Goal: Transaction & Acquisition: Book appointment/travel/reservation

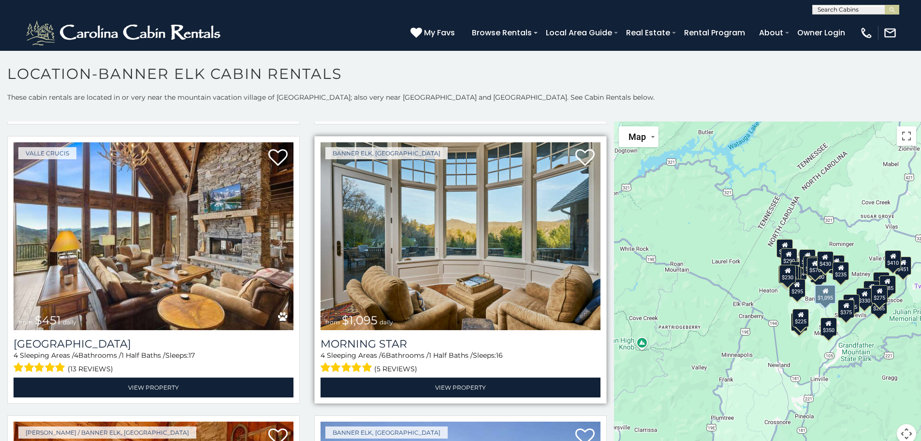
scroll to position [290, 0]
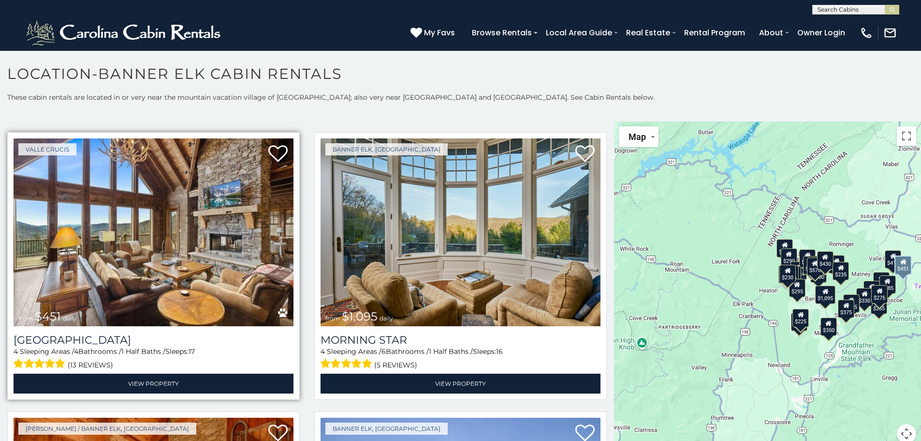
click at [110, 215] on img at bounding box center [154, 232] width 280 height 188
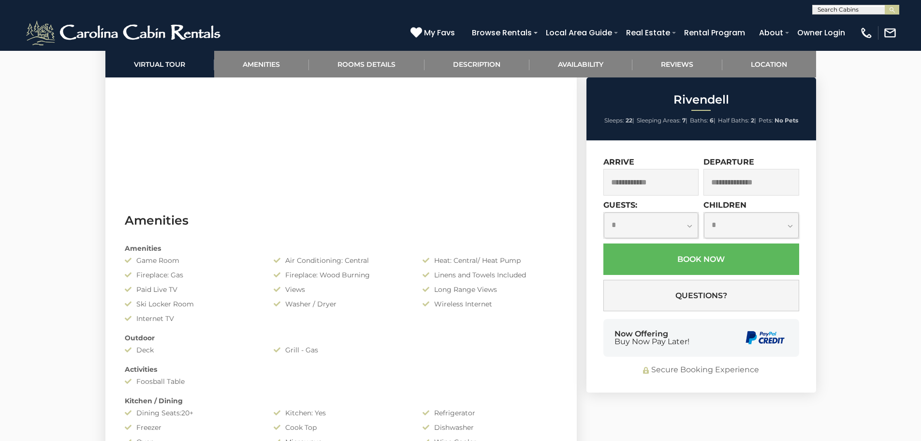
click at [672, 232] on select "**********" at bounding box center [651, 225] width 95 height 26
click at [426, 202] on section "Amenities Amenities Game Room Air Conditioning: Central Heat: Central/ Heat Pum…" at bounding box center [340, 411] width 471 height 428
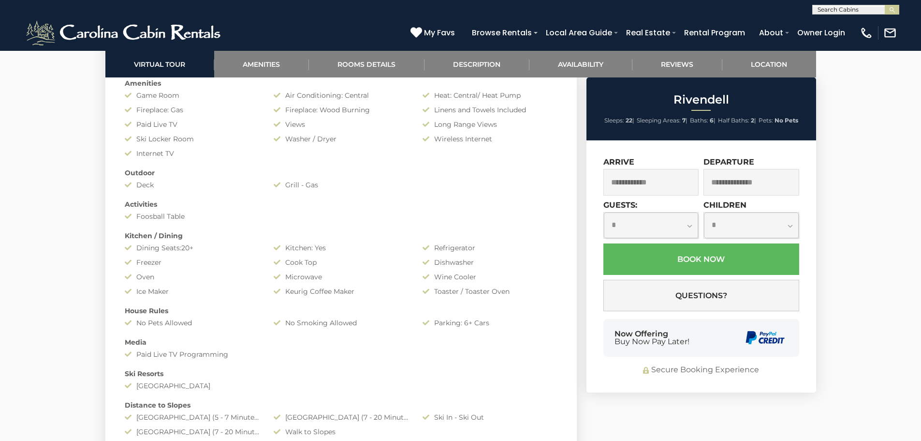
scroll to position [741, 0]
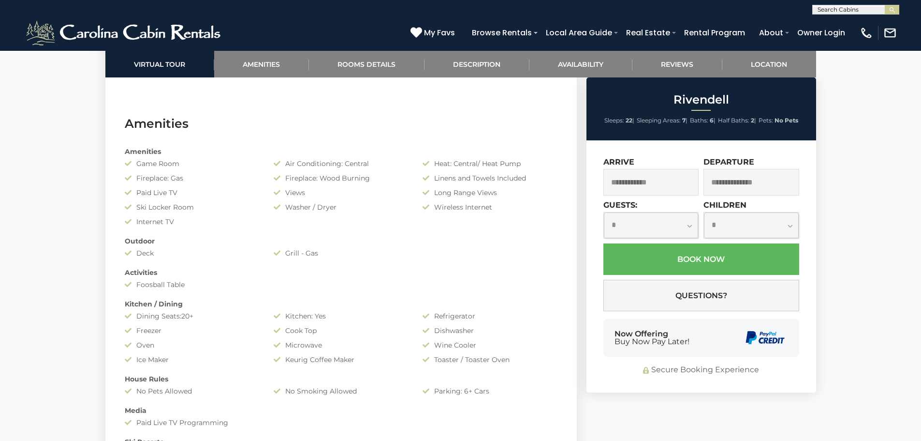
click at [588, 225] on div "**********" at bounding box center [702, 266] width 230 height 252
click at [642, 233] on select "**********" at bounding box center [651, 225] width 95 height 26
select select "**"
click at [604, 212] on select "**********" at bounding box center [651, 225] width 95 height 26
click at [727, 226] on select "**********" at bounding box center [751, 225] width 95 height 26
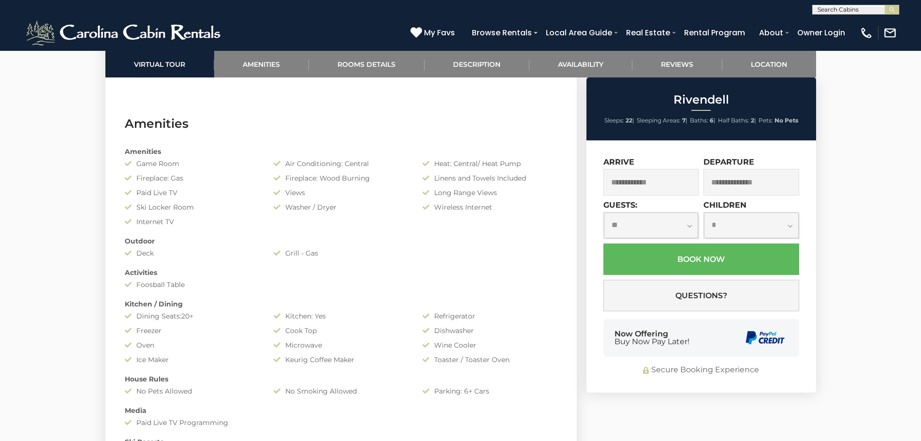
click at [733, 225] on select "**********" at bounding box center [751, 225] width 95 height 26
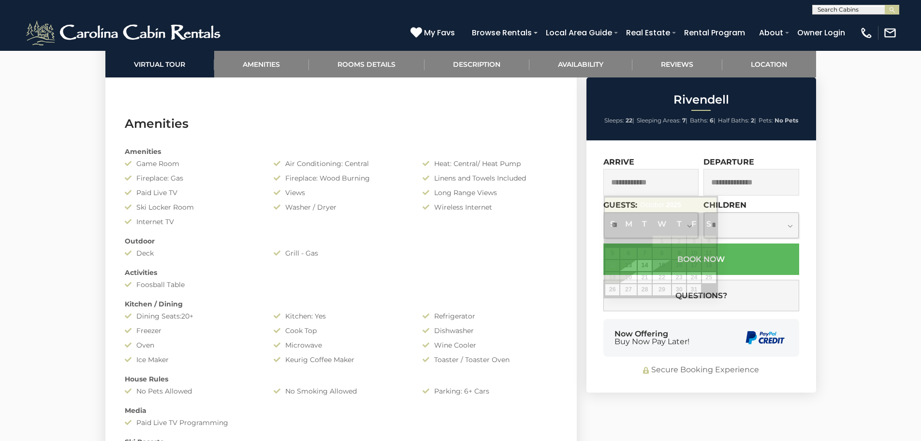
click at [649, 186] on input "text" at bounding box center [652, 182] width 96 height 27
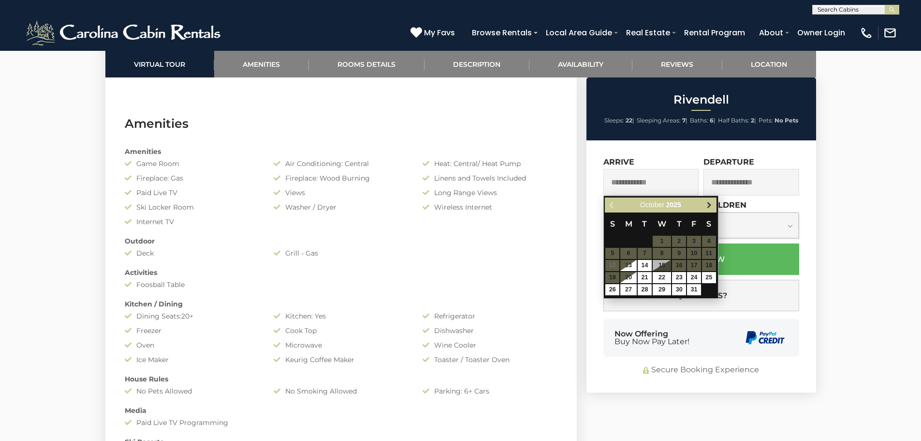
click at [704, 205] on link "Next" at bounding box center [710, 205] width 12 height 12
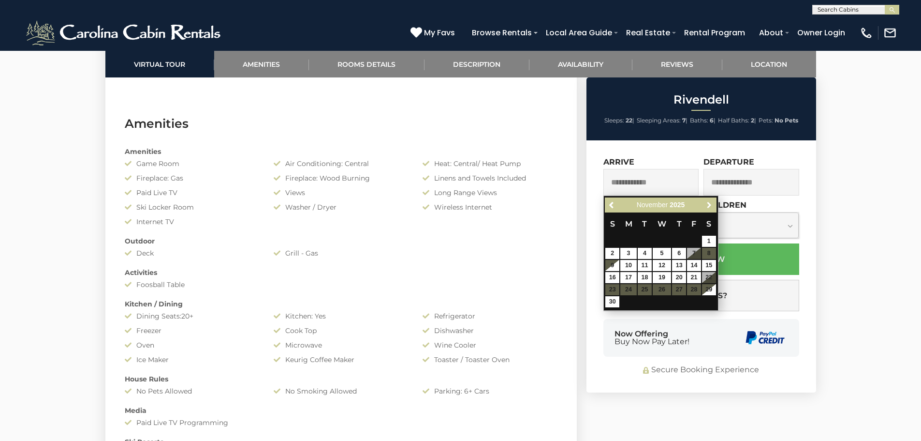
click at [704, 205] on link "Next" at bounding box center [710, 205] width 12 height 12
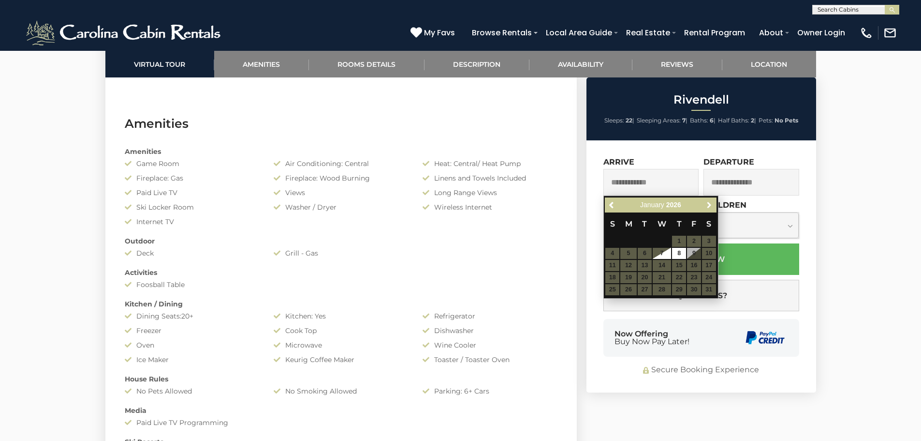
click at [704, 205] on link "Next" at bounding box center [710, 205] width 12 height 12
click at [664, 255] on table "S M T W T F S 1 2 3 4 5 6 7 8 9 10 11 12 13 14 15 16 17 18 19 20 21 22 23 24 25…" at bounding box center [660, 247] width 111 height 71
click at [715, 205] on link "Next" at bounding box center [710, 205] width 12 height 12
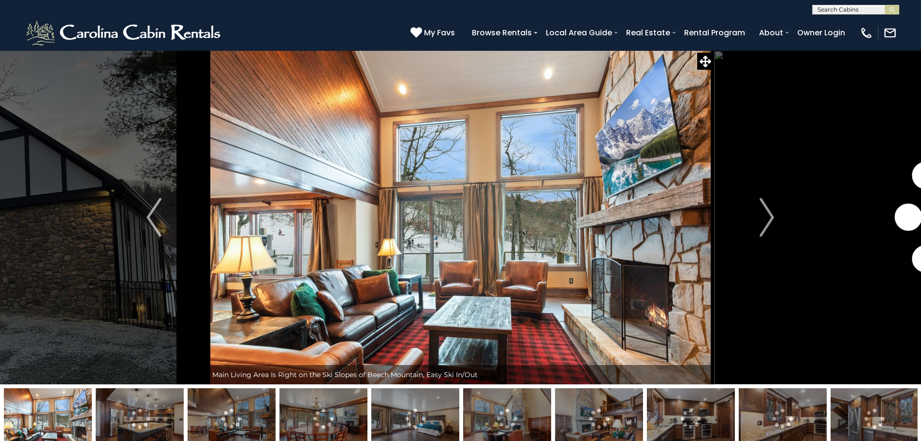
select select "**"
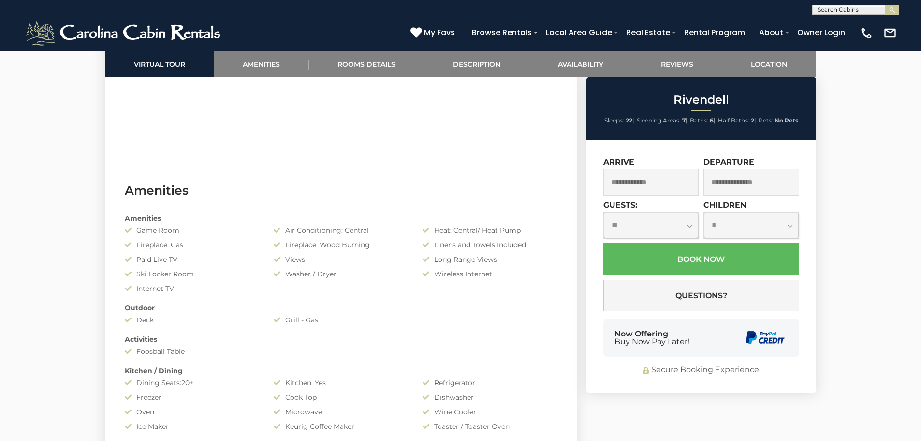
scroll to position [677, 0]
click at [661, 181] on input "text" at bounding box center [652, 182] width 96 height 27
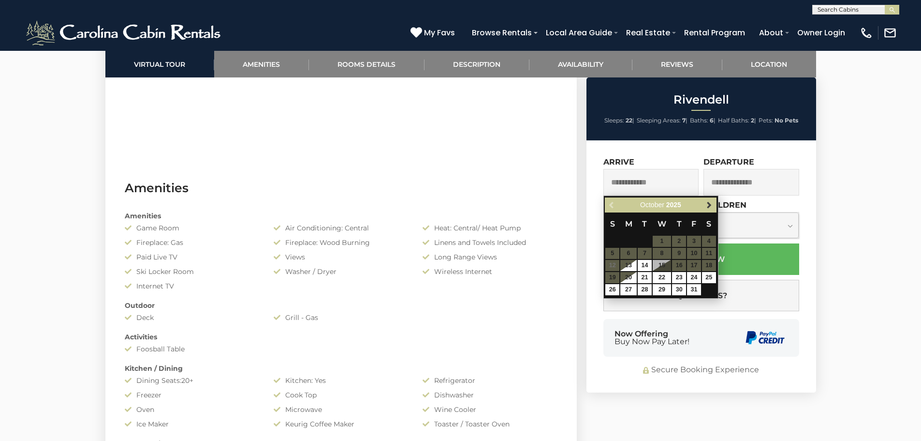
click at [704, 202] on link "Next" at bounding box center [710, 205] width 12 height 12
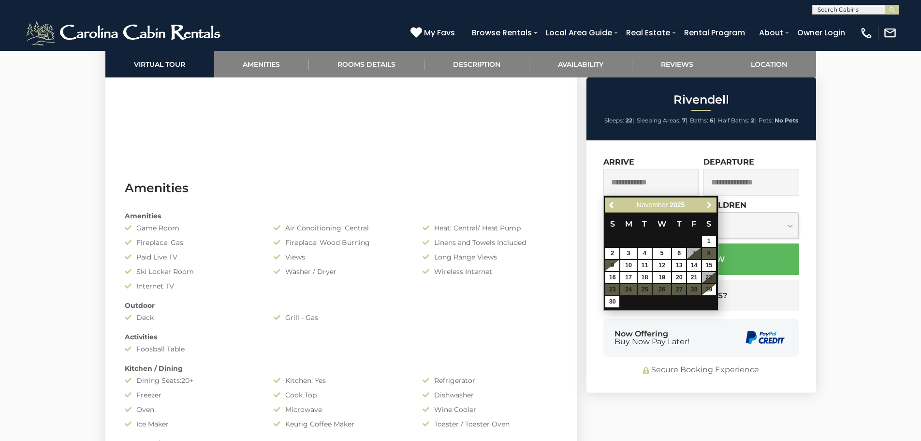
click at [704, 202] on link "Next" at bounding box center [710, 205] width 12 height 12
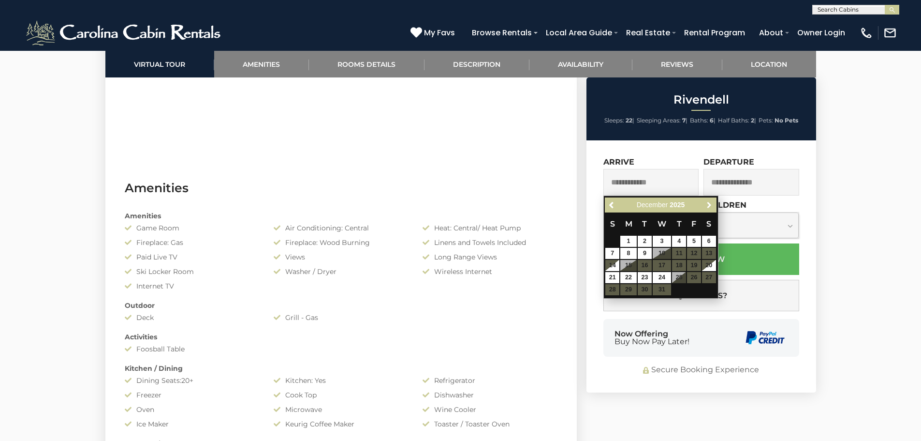
click at [704, 202] on link "Next" at bounding box center [710, 205] width 12 height 12
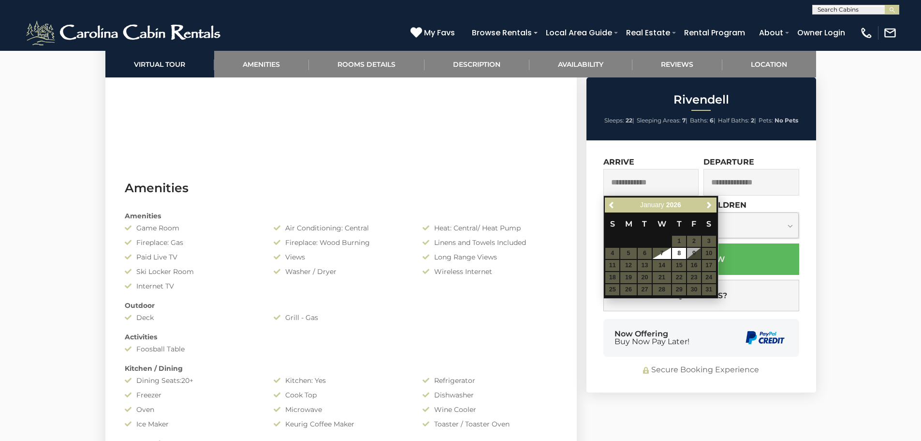
click at [702, 205] on div "Previous Next January 2026" at bounding box center [660, 204] width 111 height 15
click at [704, 205] on link "Next" at bounding box center [710, 205] width 12 height 12
click at [654, 253] on table "S M T W T F S 1 2 3 4 5 6 7 8 9 10 11 12 13 14 15 16 17 18 19 20 21 22 23 24 25…" at bounding box center [660, 247] width 111 height 71
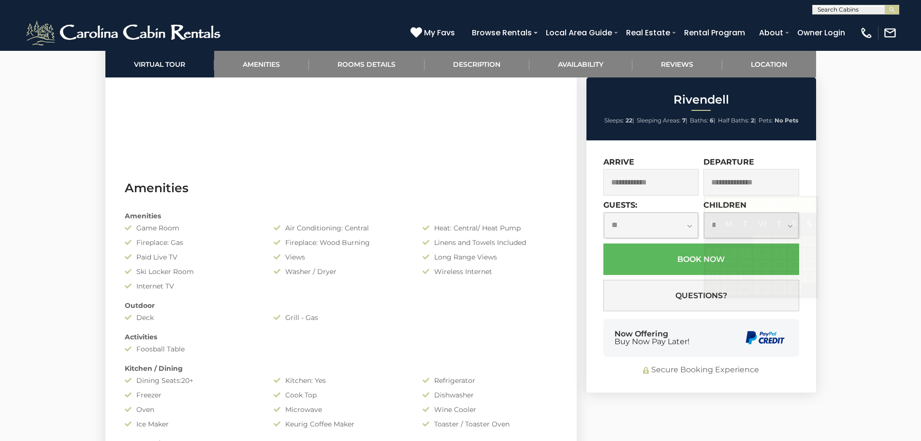
click at [565, 250] on section "Amenities Amenities Game Room Air Conditioning: Central Heat: Central/ Heat Pum…" at bounding box center [340, 379] width 471 height 428
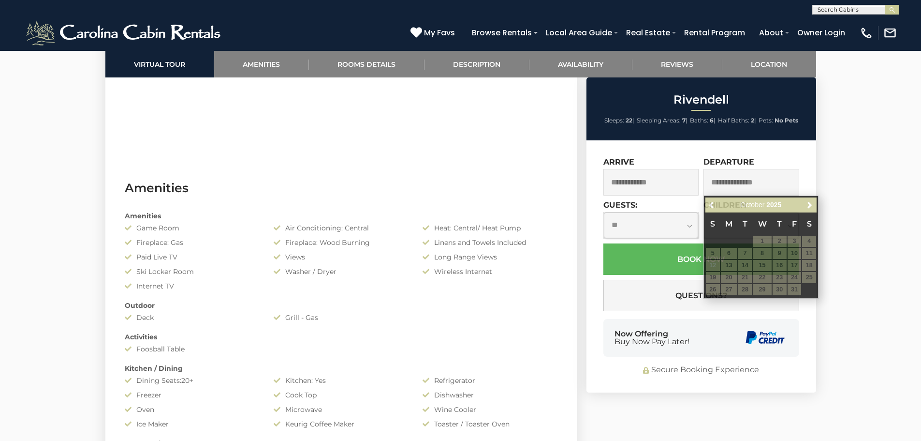
click at [541, 207] on div "Amenities Game Room Air Conditioning: Central Heat: Central/ Heat Pump Fireplac…" at bounding box center [341, 390] width 447 height 368
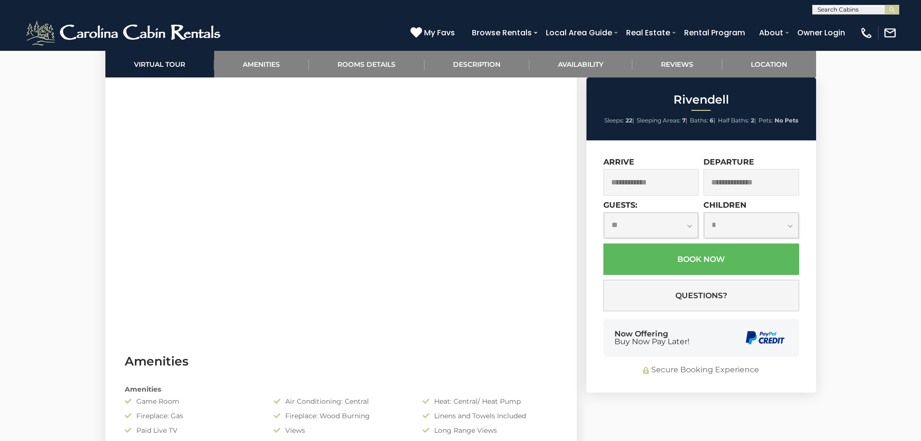
scroll to position [451, 0]
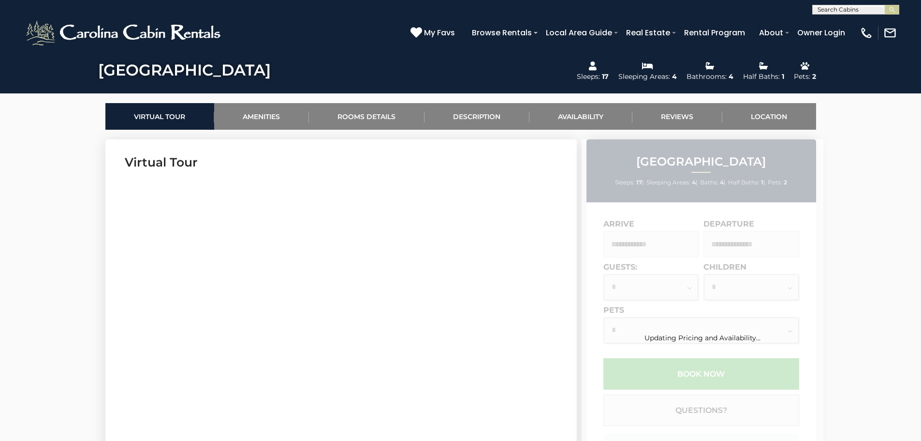
scroll to position [419, 0]
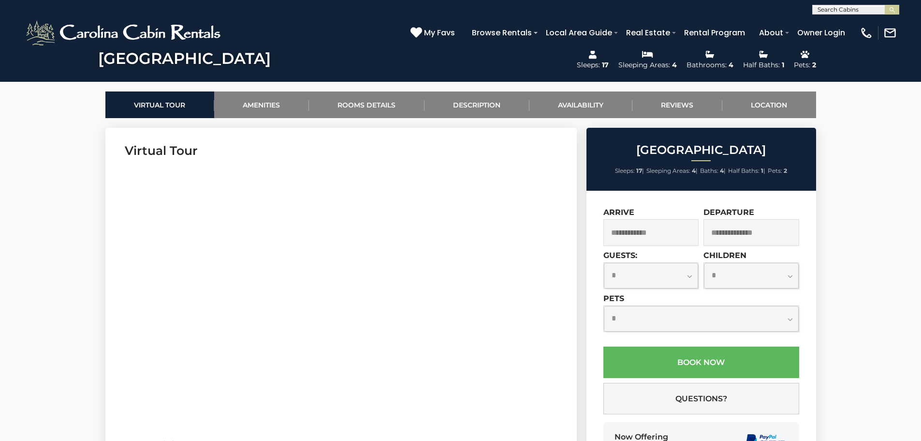
drag, startPoint x: 656, startPoint y: 276, endPoint x: 647, endPoint y: 286, distance: 13.3
click at [656, 276] on select "**********" at bounding box center [651, 276] width 95 height 26
select select "**"
click at [604, 263] on select "**********" at bounding box center [651, 276] width 95 height 26
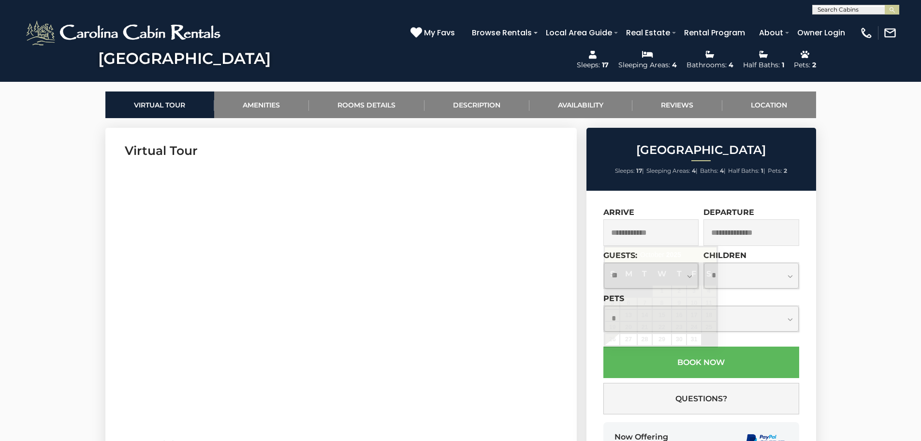
click at [657, 238] on input "text" at bounding box center [652, 232] width 96 height 27
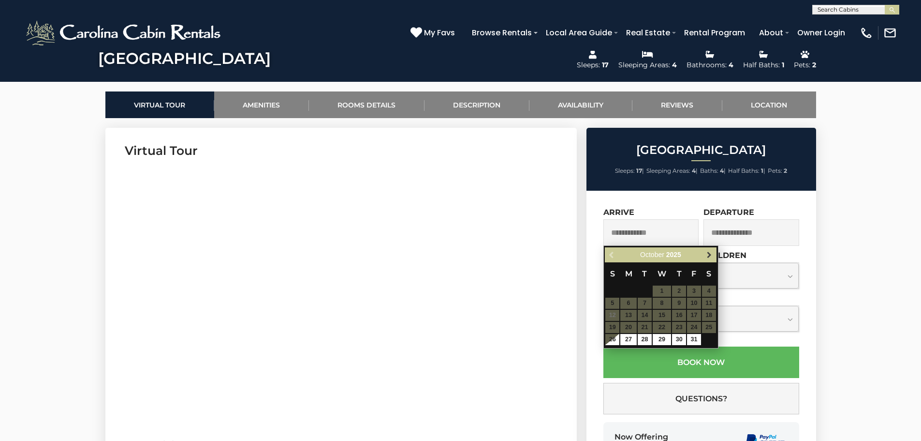
click at [708, 257] on span "Next" at bounding box center [710, 255] width 8 height 8
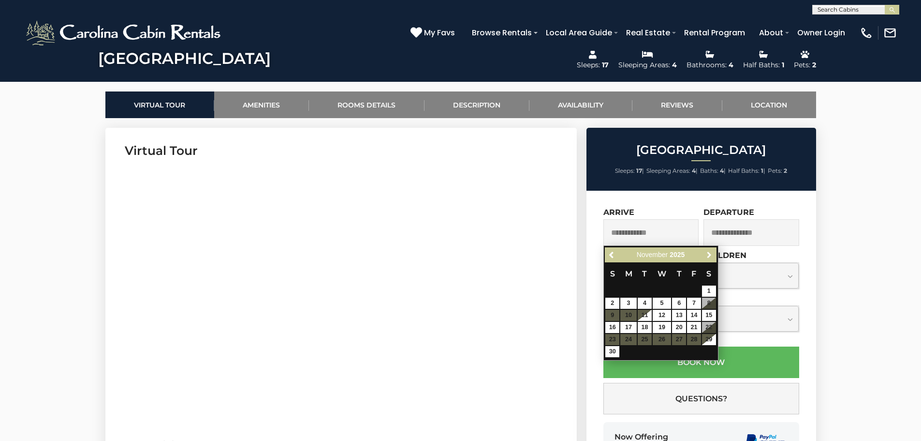
click at [708, 257] on span "Next" at bounding box center [710, 255] width 8 height 8
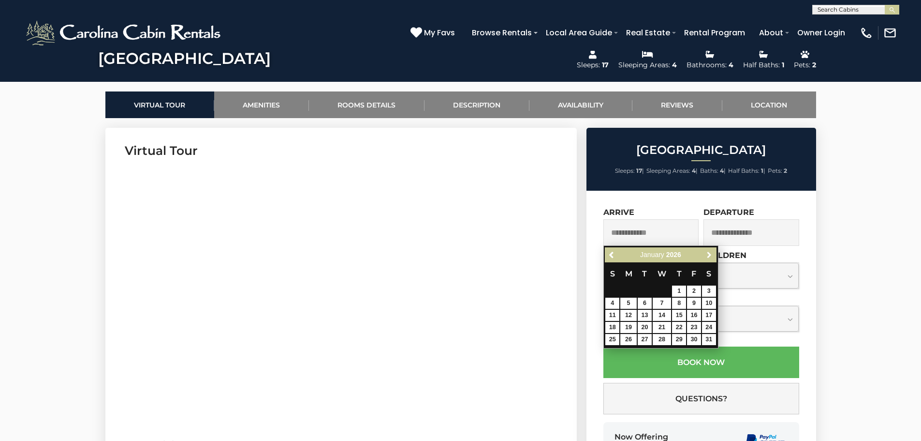
click at [708, 257] on span "Next" at bounding box center [710, 255] width 8 height 8
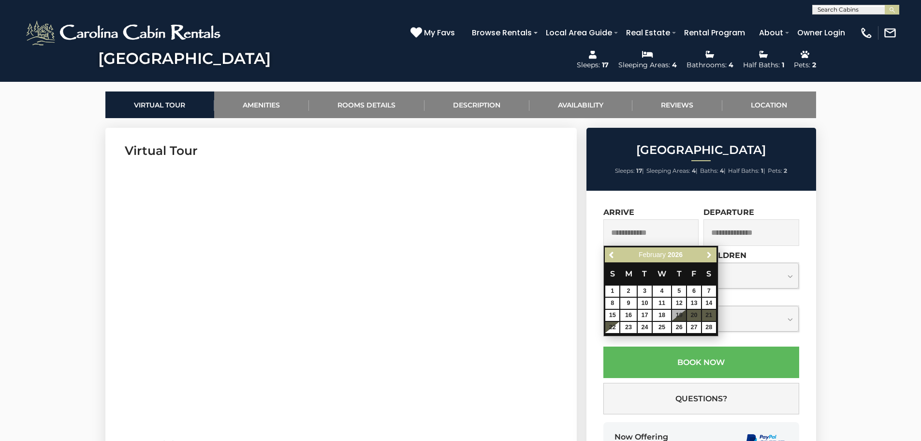
drag, startPoint x: 708, startPoint y: 257, endPoint x: 703, endPoint y: 316, distance: 59.2
click at [703, 316] on table "S M T W T F S 1 2 3 4 5 6 7 8 9 10 11 12 13 14 15 16 17 18 19 20 21 22 23 24 25…" at bounding box center [660, 297] width 111 height 71
click at [704, 303] on link "14" at bounding box center [709, 302] width 14 height 11
type input "**********"
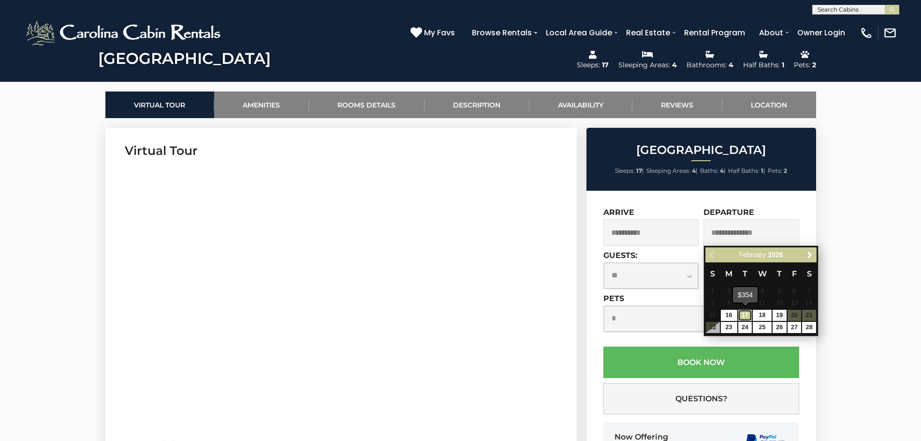
click at [741, 312] on link "17" at bounding box center [745, 314] width 14 height 11
type input "**********"
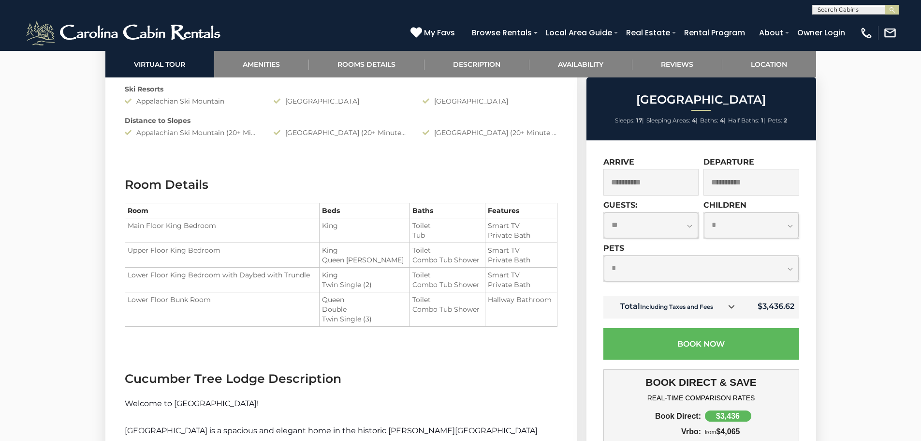
scroll to position [1096, 0]
click at [354, 122] on div "Distance to Slopes" at bounding box center [341, 118] width 447 height 10
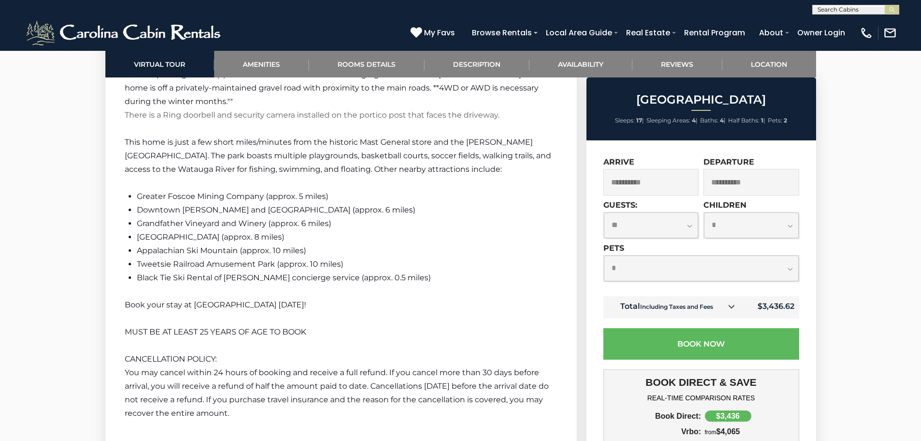
scroll to position [1677, 0]
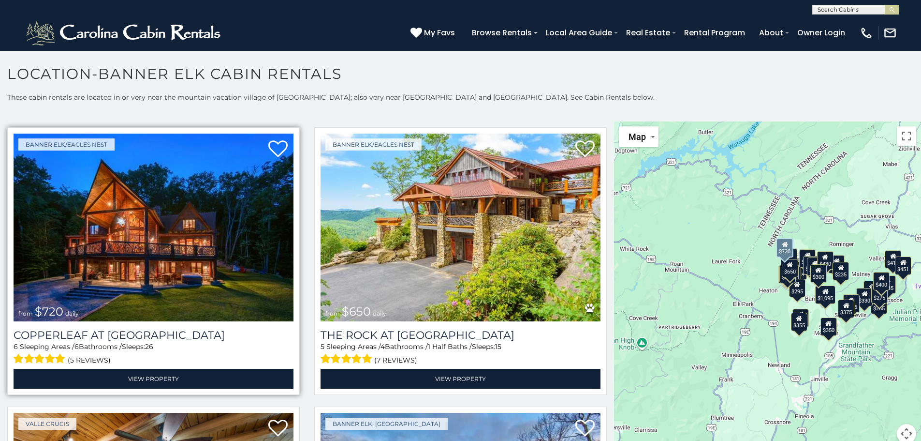
scroll to position [838, 0]
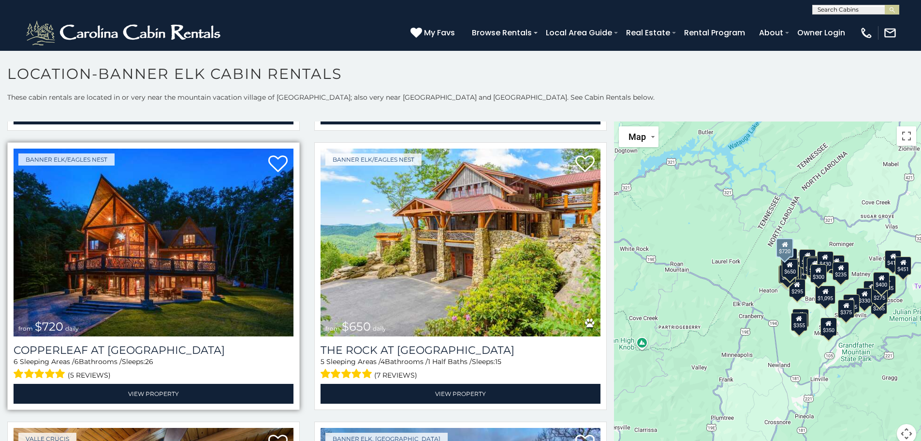
click at [184, 238] on img at bounding box center [154, 242] width 280 height 188
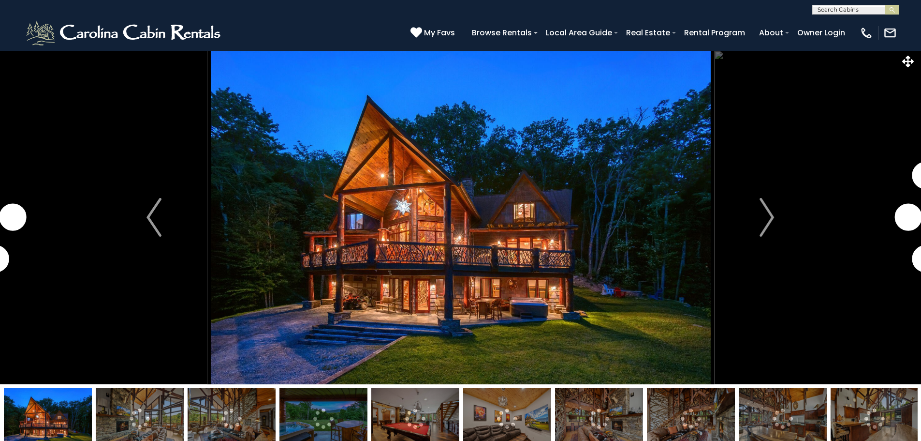
click at [429, 388] on img at bounding box center [415, 418] width 88 height 60
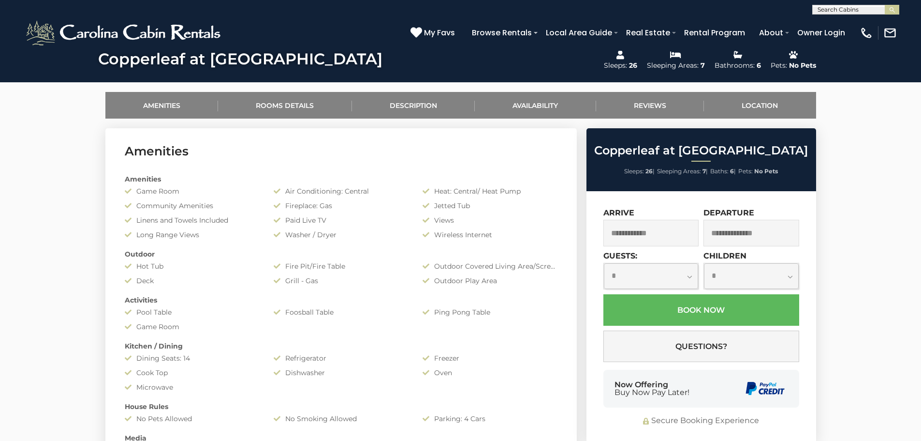
scroll to position [419, 0]
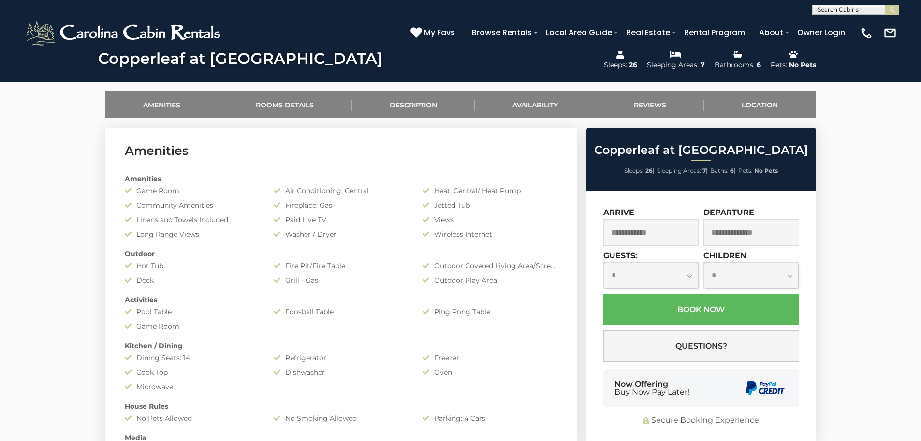
click at [663, 273] on select "**********" at bounding box center [651, 276] width 95 height 26
select select "**"
click at [604, 263] on select "**********" at bounding box center [651, 276] width 95 height 26
click at [683, 240] on input "text" at bounding box center [652, 232] width 96 height 27
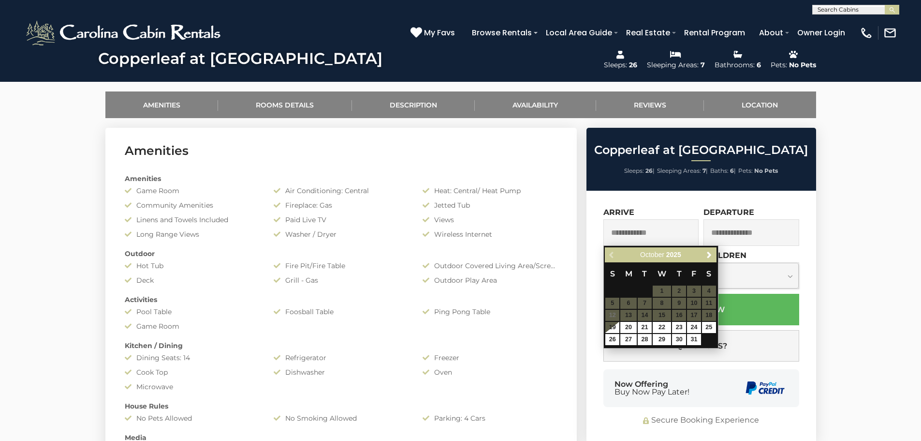
click at [703, 255] on div "Previous Next October 2025" at bounding box center [660, 254] width 111 height 15
click at [707, 254] on span "Next" at bounding box center [710, 255] width 8 height 8
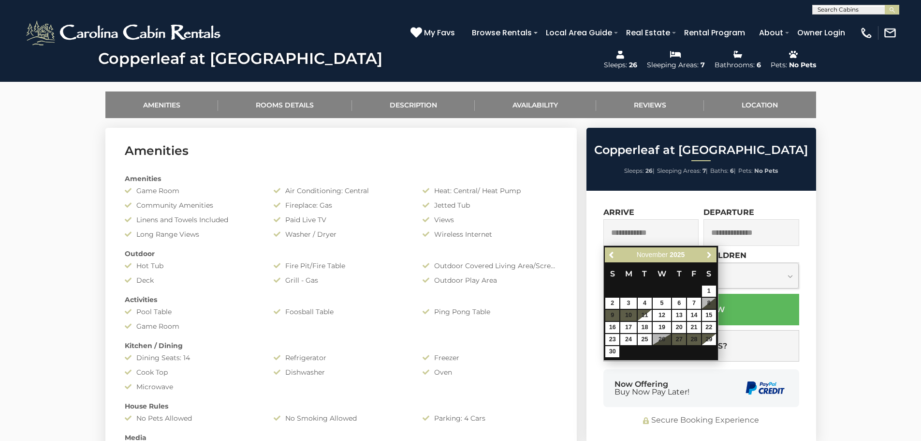
click at [707, 254] on span "Next" at bounding box center [710, 255] width 8 height 8
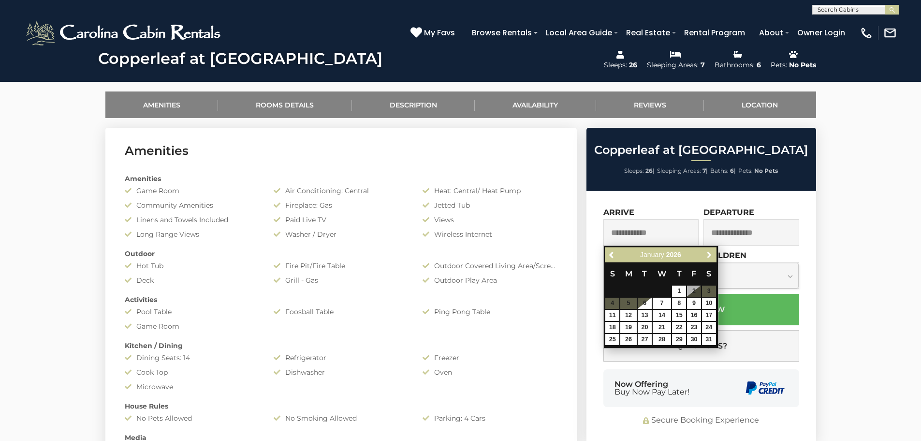
click at [707, 254] on span "Next" at bounding box center [710, 255] width 8 height 8
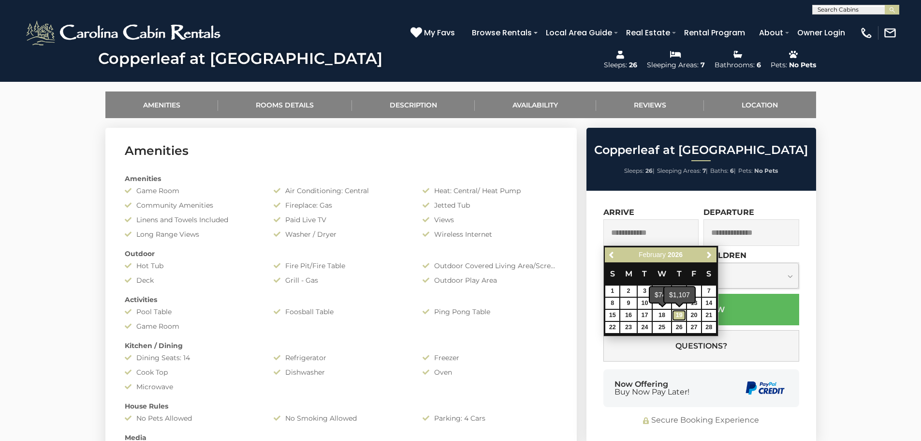
click at [679, 311] on link "19" at bounding box center [679, 314] width 14 height 11
type input "**********"
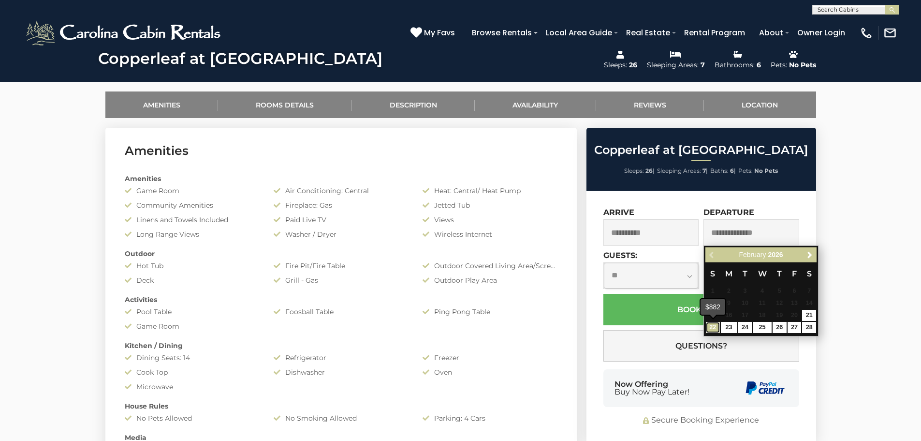
click at [711, 326] on link "22" at bounding box center [713, 327] width 14 height 11
type input "**********"
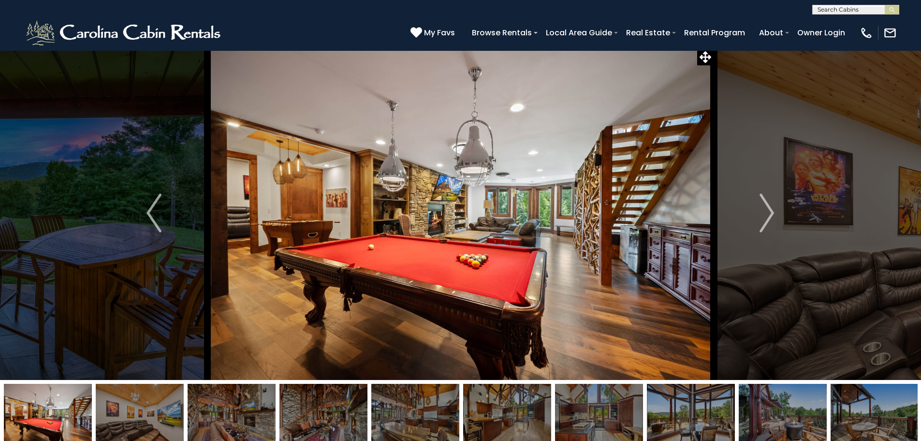
scroll to position [0, 0]
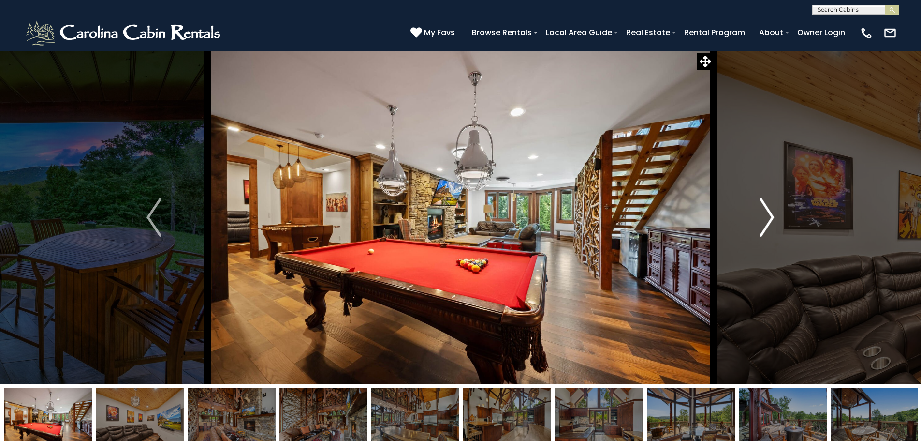
click at [768, 214] on img "Next" at bounding box center [767, 217] width 15 height 39
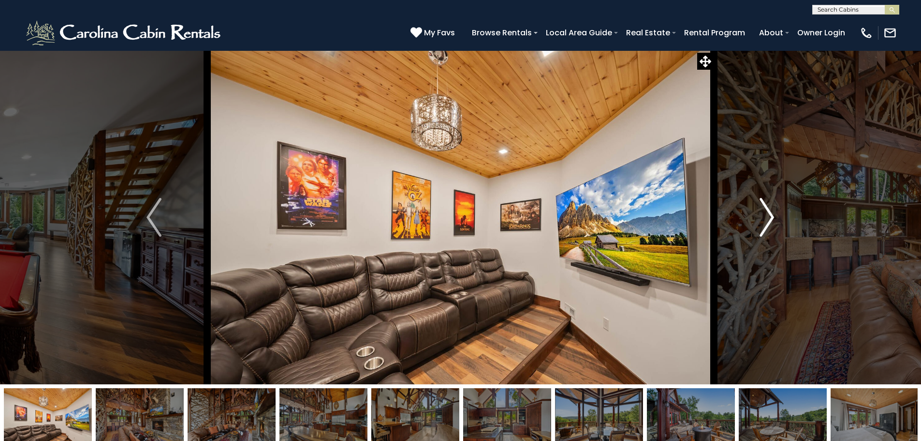
click at [768, 214] on img "Next" at bounding box center [767, 217] width 15 height 39
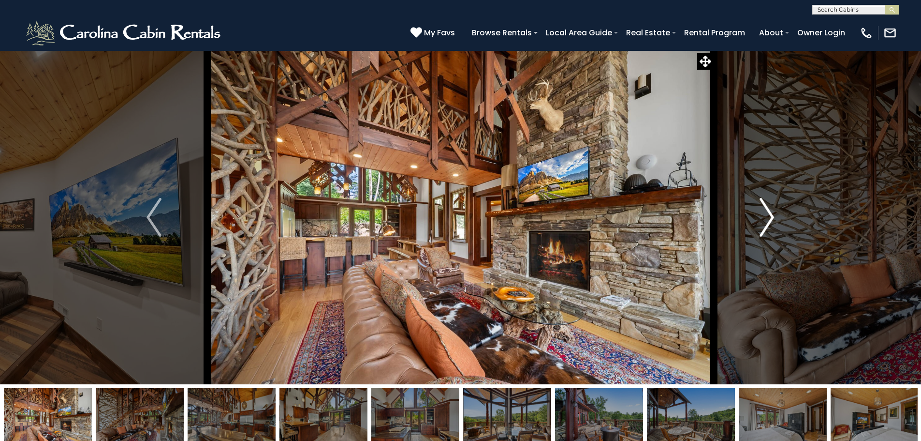
click at [768, 214] on img "Next" at bounding box center [767, 217] width 15 height 39
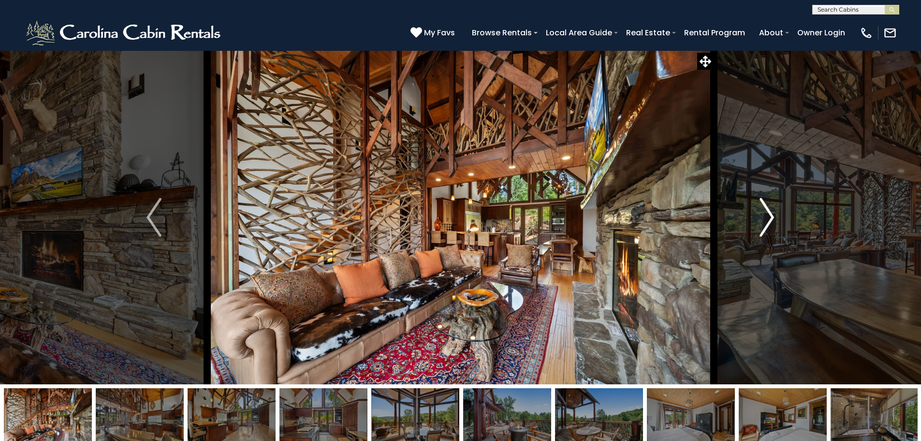
click at [768, 214] on img "Next" at bounding box center [767, 217] width 15 height 39
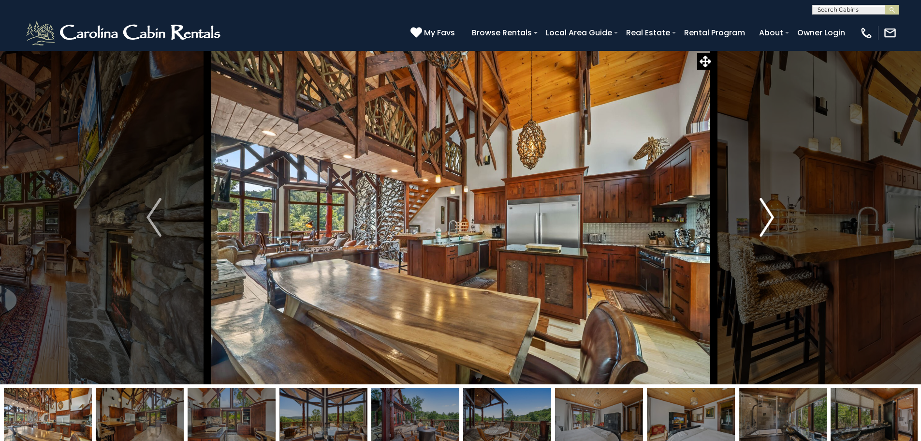
click at [768, 214] on img "Next" at bounding box center [767, 217] width 15 height 39
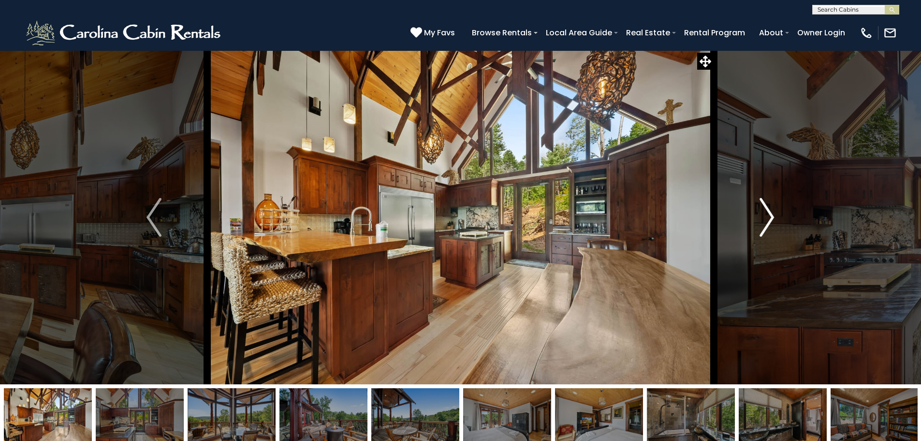
click at [768, 214] on img "Next" at bounding box center [767, 217] width 15 height 39
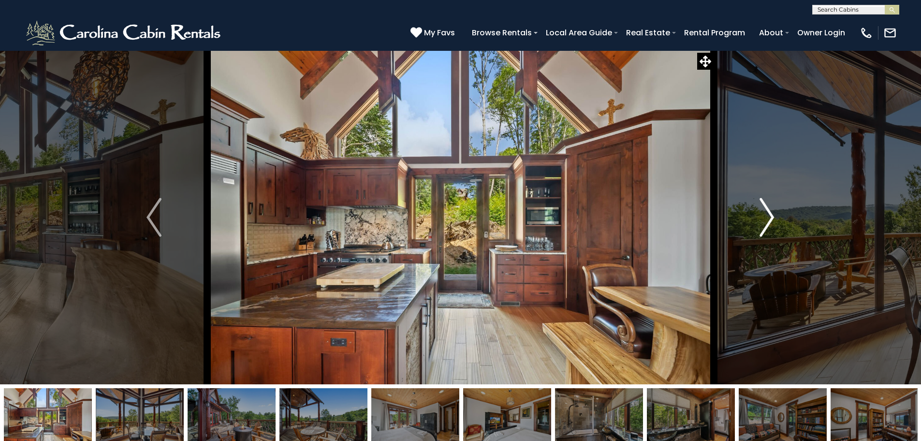
click at [768, 214] on img "Next" at bounding box center [767, 217] width 15 height 39
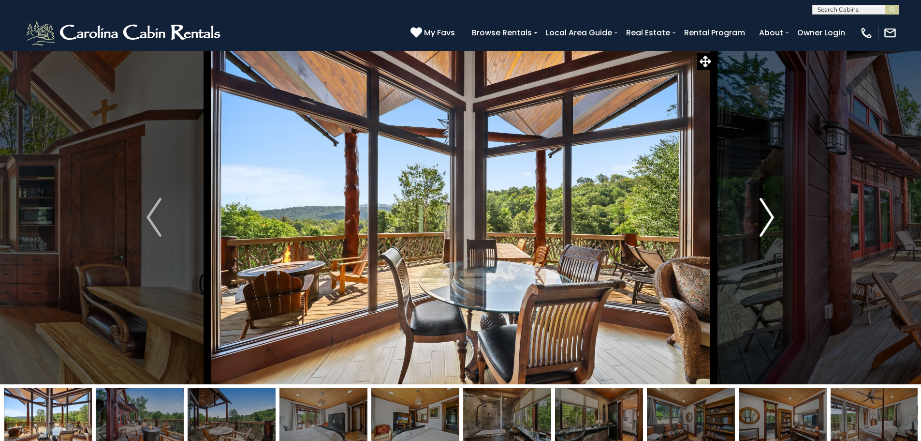
click at [768, 214] on img "Next" at bounding box center [767, 217] width 15 height 39
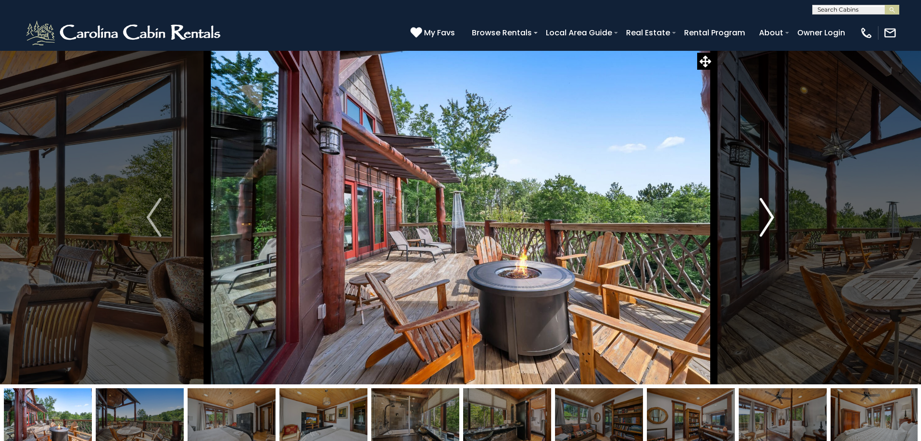
click at [768, 214] on img "Next" at bounding box center [767, 217] width 15 height 39
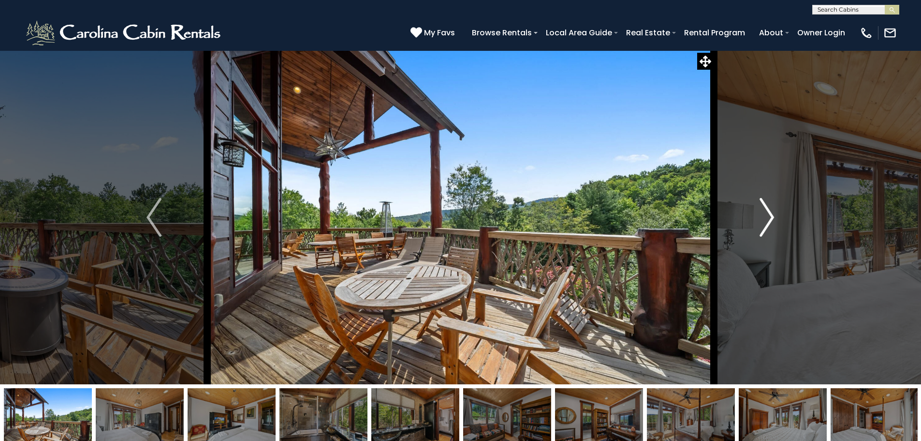
click at [768, 214] on img "Next" at bounding box center [767, 217] width 15 height 39
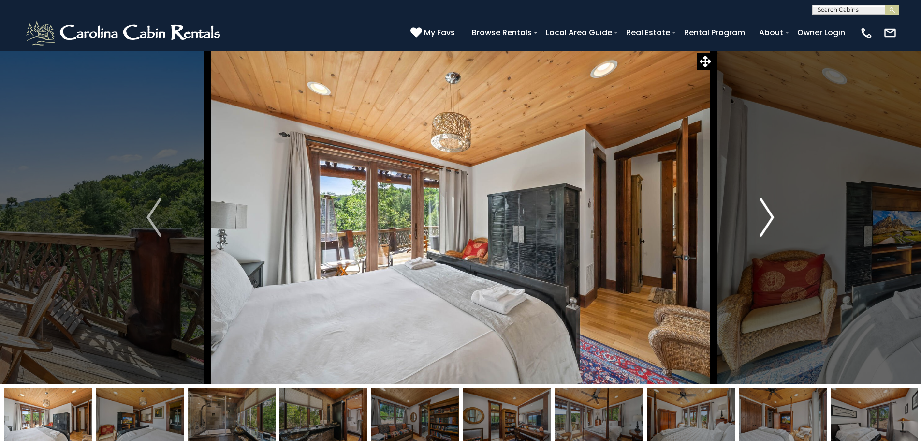
click at [768, 214] on img "Next" at bounding box center [767, 217] width 15 height 39
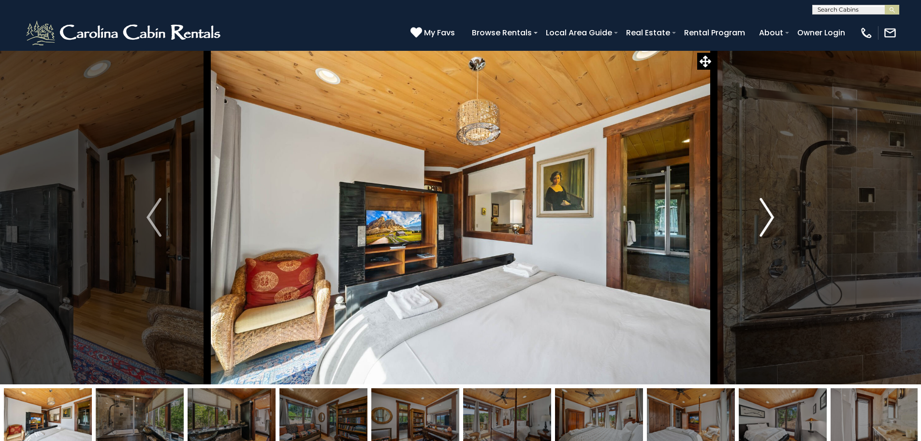
click at [768, 214] on img "Next" at bounding box center [767, 217] width 15 height 39
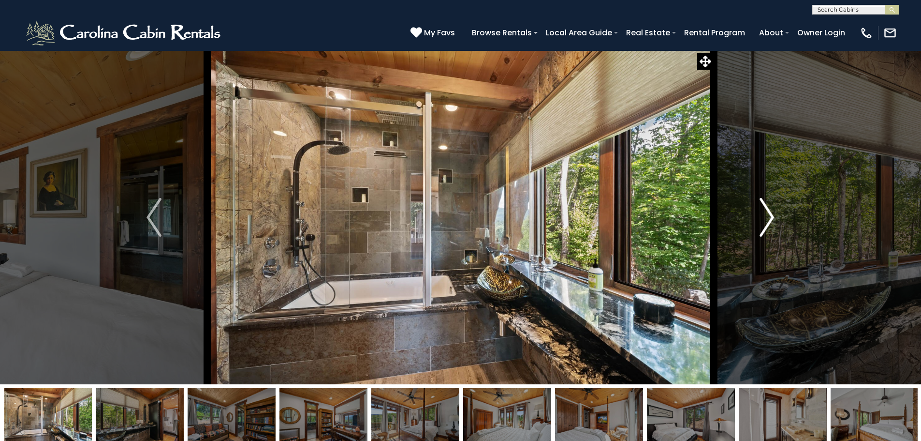
click at [768, 214] on img "Next" at bounding box center [767, 217] width 15 height 39
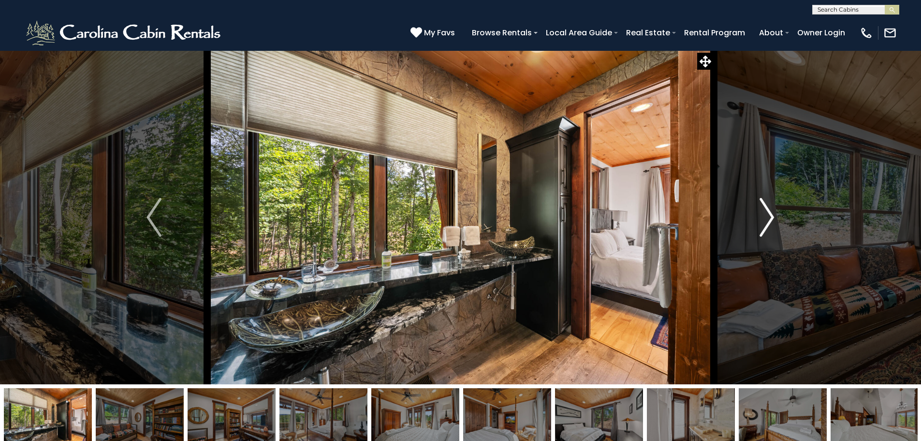
click at [768, 214] on img "Next" at bounding box center [767, 217] width 15 height 39
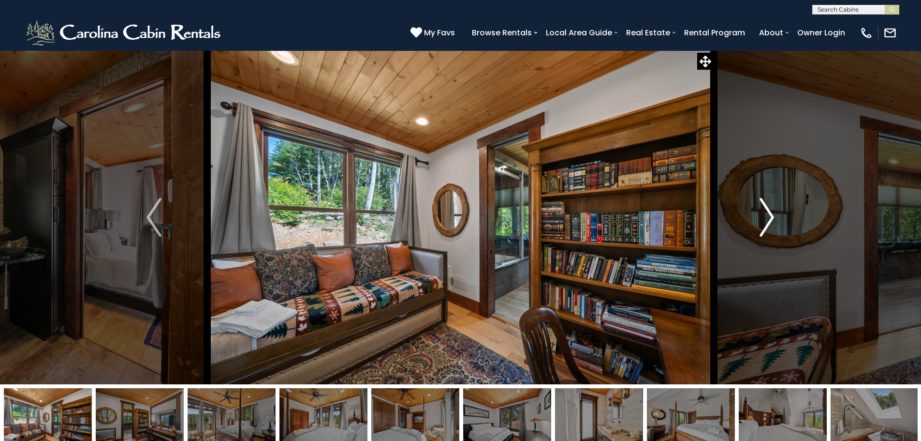
click at [768, 214] on img "Next" at bounding box center [767, 217] width 15 height 39
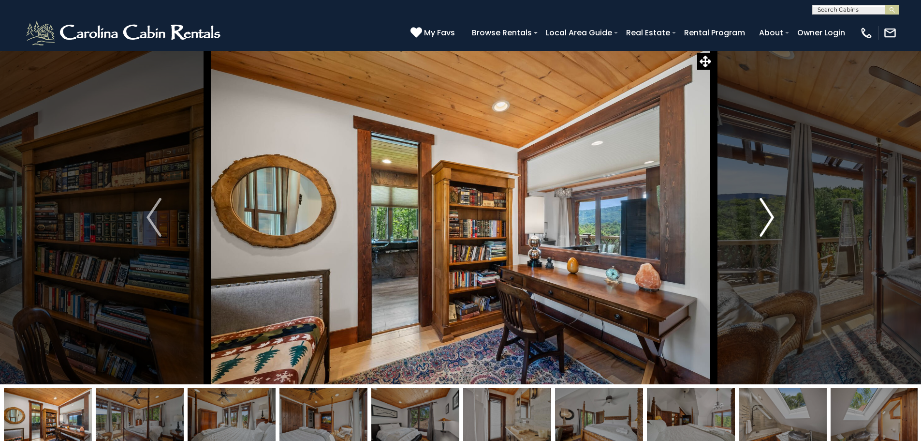
click at [768, 214] on img "Next" at bounding box center [767, 217] width 15 height 39
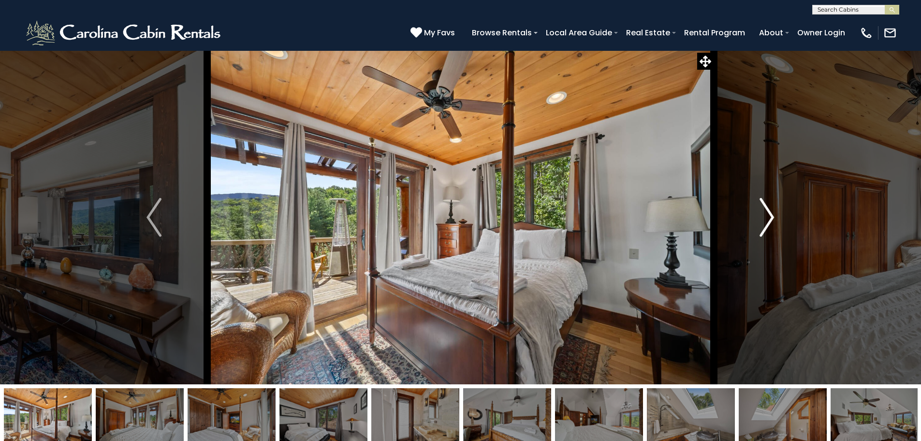
click at [768, 214] on img "Next" at bounding box center [767, 217] width 15 height 39
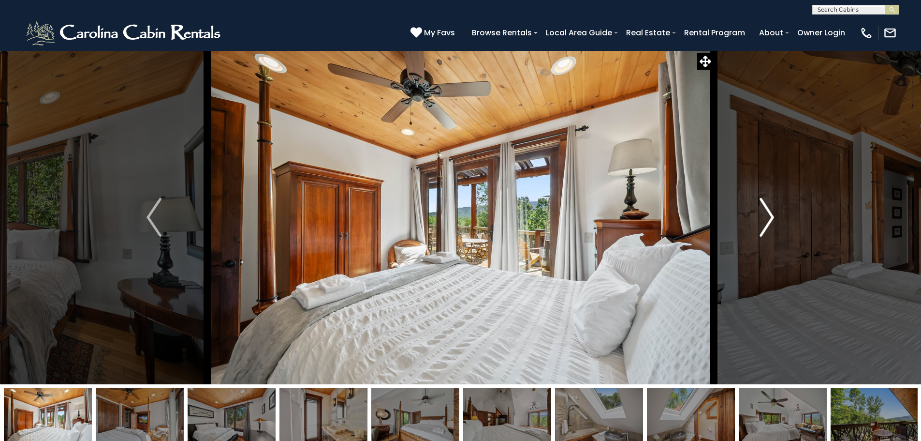
click at [768, 214] on img "Next" at bounding box center [767, 217] width 15 height 39
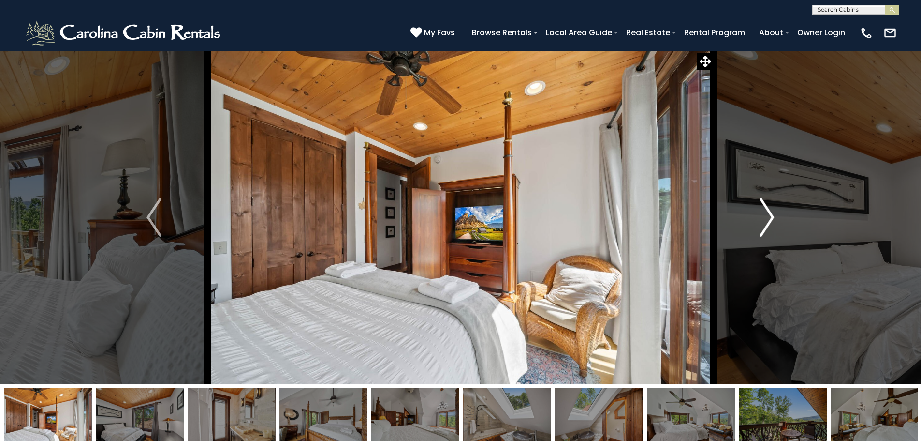
click at [768, 214] on img "Next" at bounding box center [767, 217] width 15 height 39
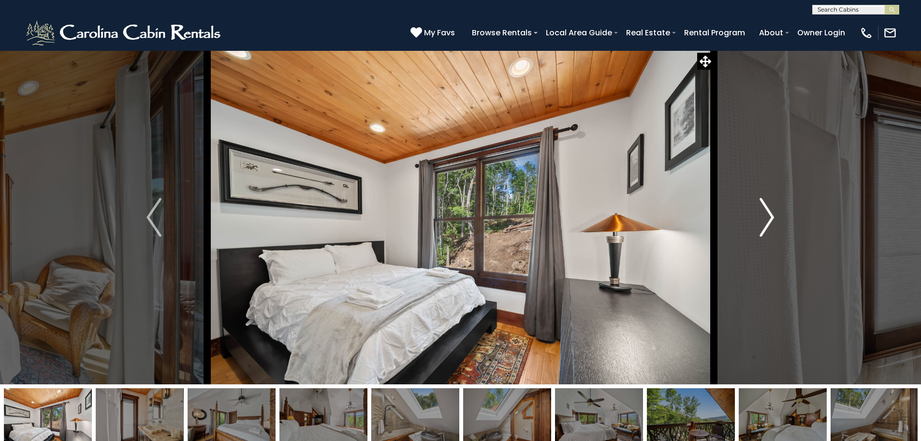
click at [768, 214] on img "Next" at bounding box center [767, 217] width 15 height 39
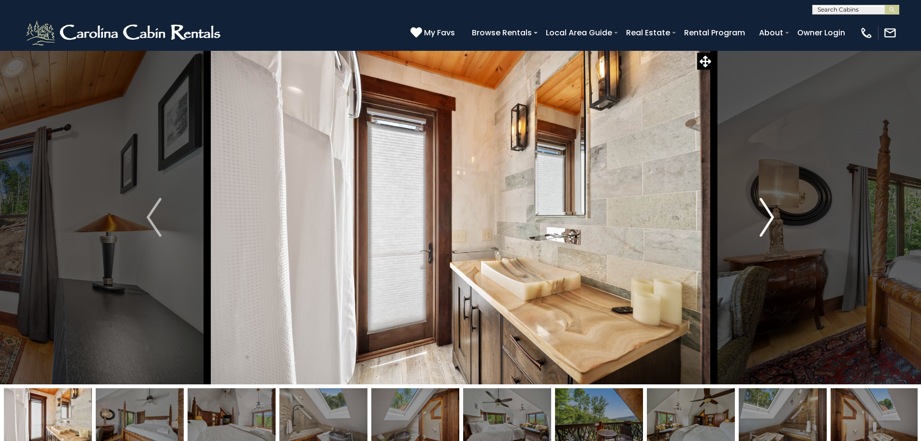
click at [768, 214] on img "Next" at bounding box center [767, 217] width 15 height 39
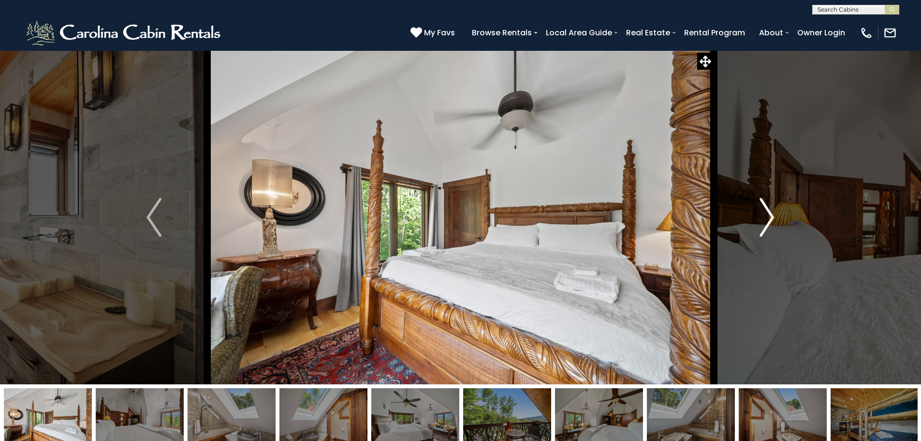
click at [768, 214] on img "Next" at bounding box center [767, 217] width 15 height 39
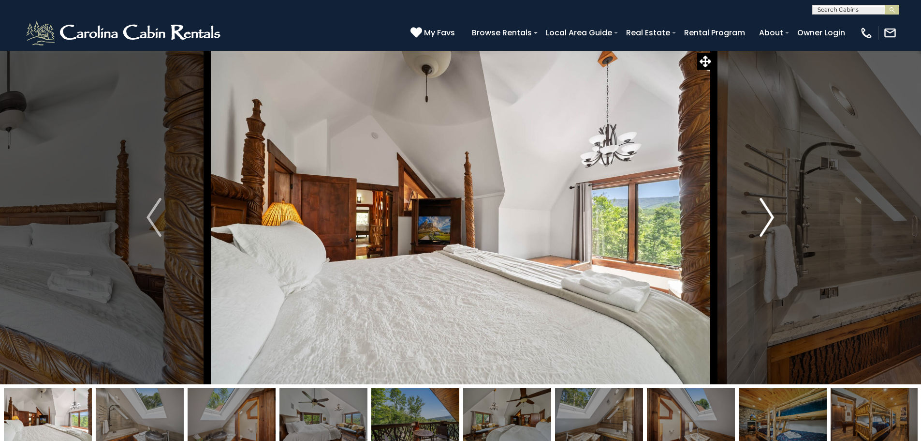
click at [768, 214] on img "Next" at bounding box center [767, 217] width 15 height 39
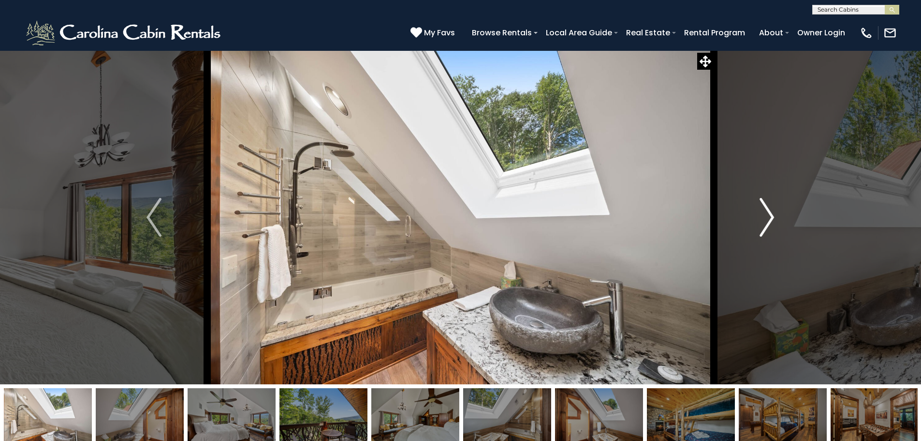
click at [768, 214] on img "Next" at bounding box center [767, 217] width 15 height 39
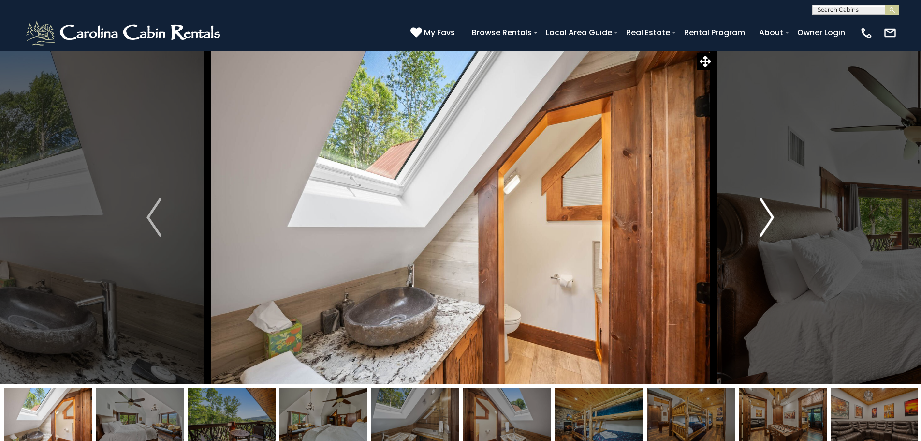
click at [768, 214] on img "Next" at bounding box center [767, 217] width 15 height 39
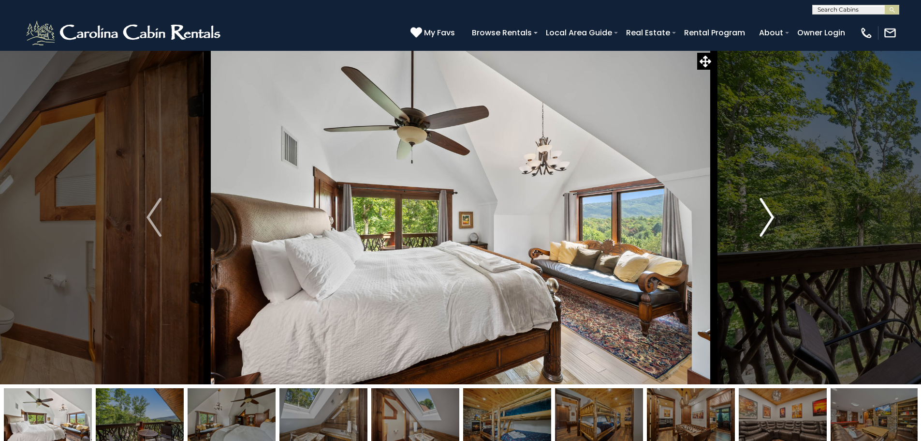
click at [768, 214] on img "Next" at bounding box center [767, 217] width 15 height 39
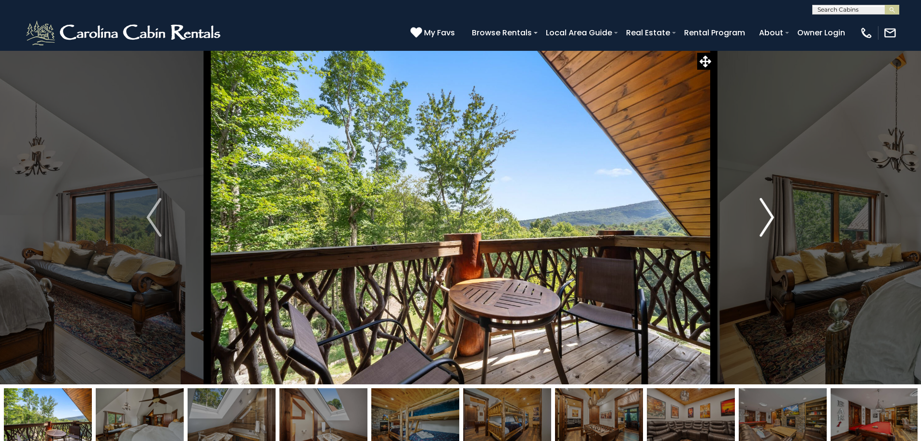
click at [768, 214] on img "Next" at bounding box center [767, 217] width 15 height 39
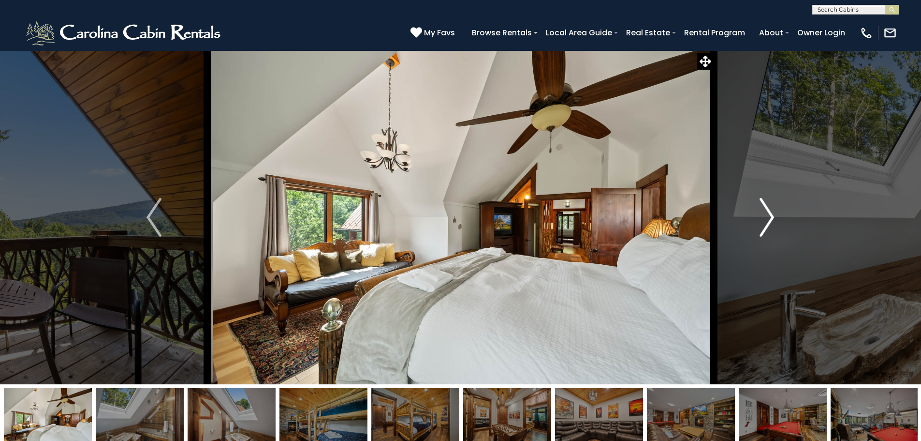
click at [768, 214] on img "Next" at bounding box center [767, 217] width 15 height 39
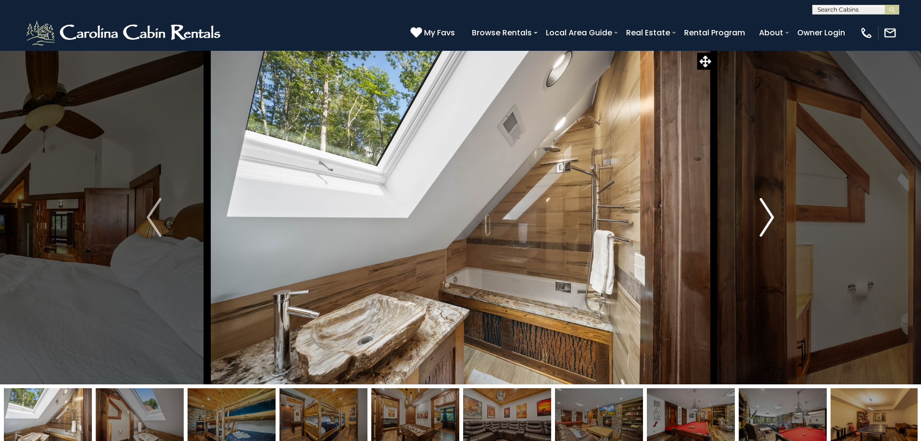
click at [768, 214] on img "Next" at bounding box center [767, 217] width 15 height 39
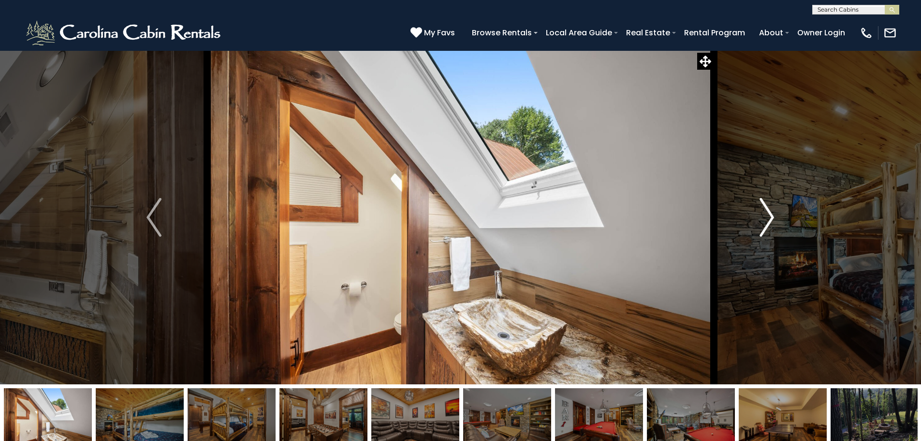
click at [768, 214] on img "Next" at bounding box center [767, 217] width 15 height 39
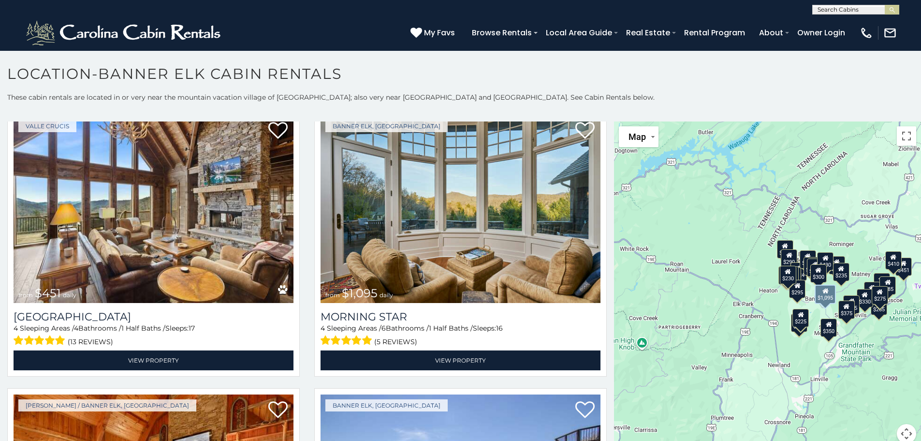
scroll to position [290, 0]
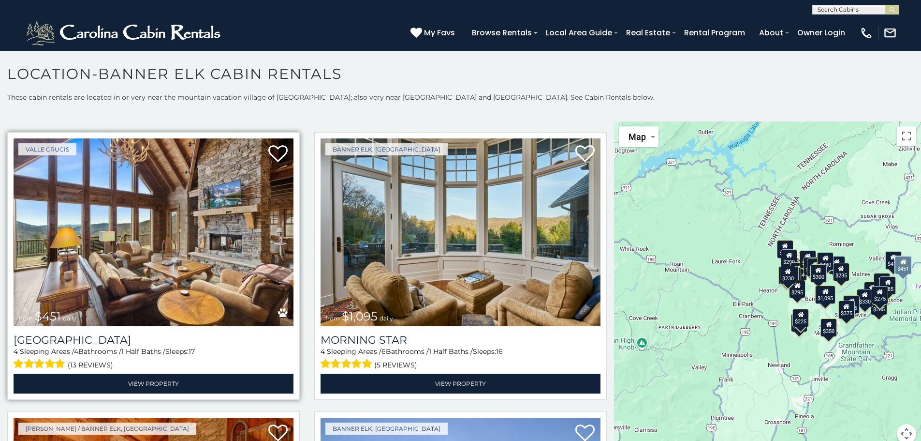
click at [182, 197] on img at bounding box center [154, 232] width 280 height 188
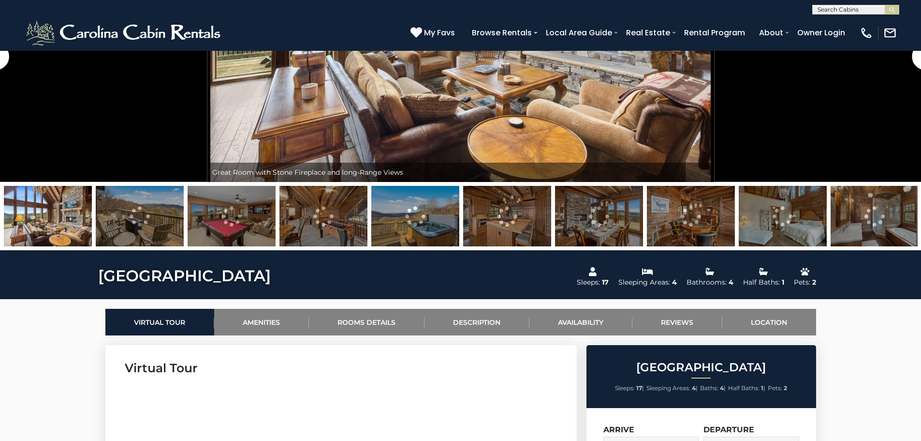
scroll to position [323, 0]
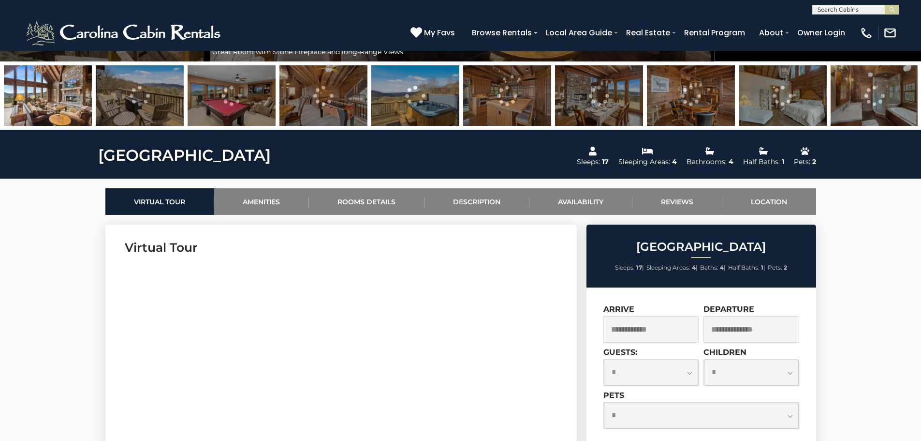
click at [676, 378] on select "**********" at bounding box center [651, 372] width 95 height 26
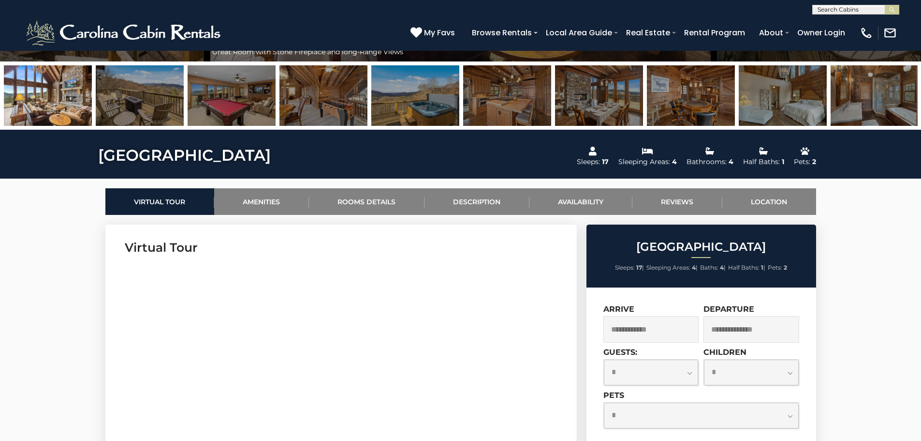
select select "**"
click at [604, 359] on select "**********" at bounding box center [651, 372] width 95 height 26
click at [656, 333] on input "text" at bounding box center [652, 329] width 96 height 27
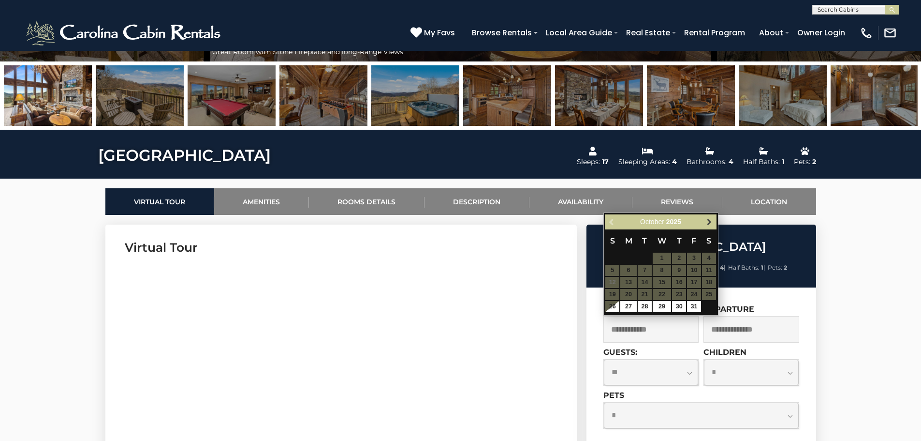
click at [708, 222] on span "Next" at bounding box center [710, 222] width 8 height 8
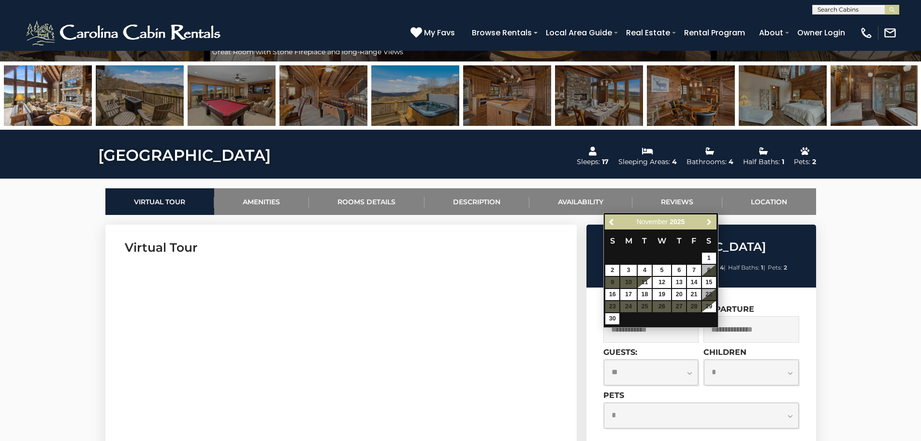
click at [708, 222] on span "Next" at bounding box center [710, 222] width 8 height 8
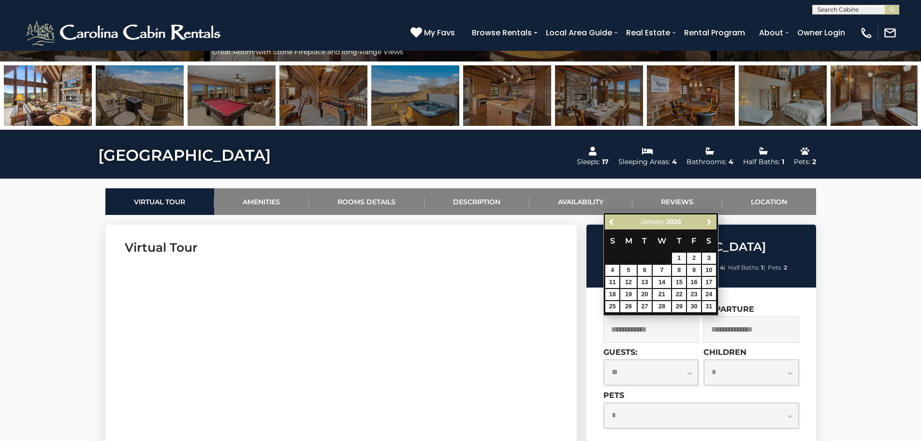
click at [708, 222] on span "Next" at bounding box center [710, 222] width 8 height 8
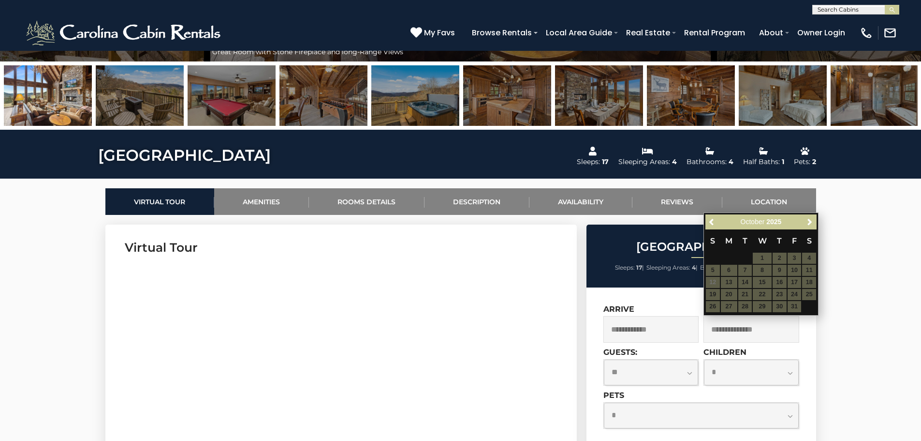
click at [662, 312] on div "Arrive" at bounding box center [652, 323] width 96 height 38
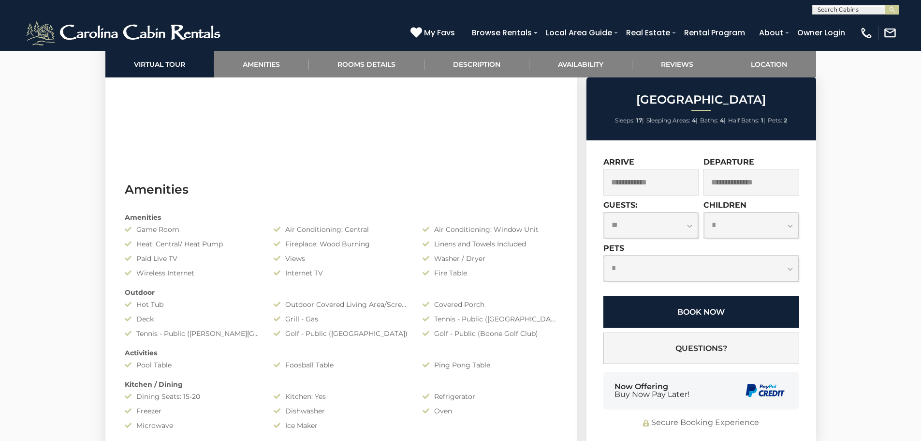
scroll to position [741, 0]
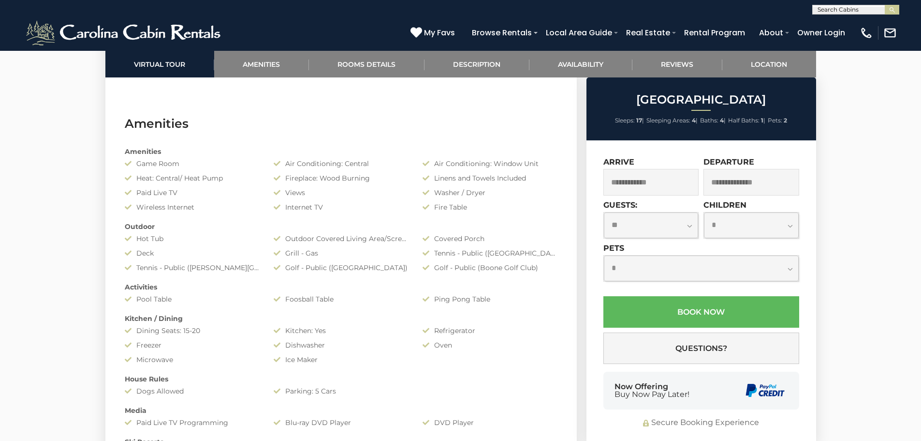
click at [659, 183] on input "text" at bounding box center [652, 182] width 96 height 27
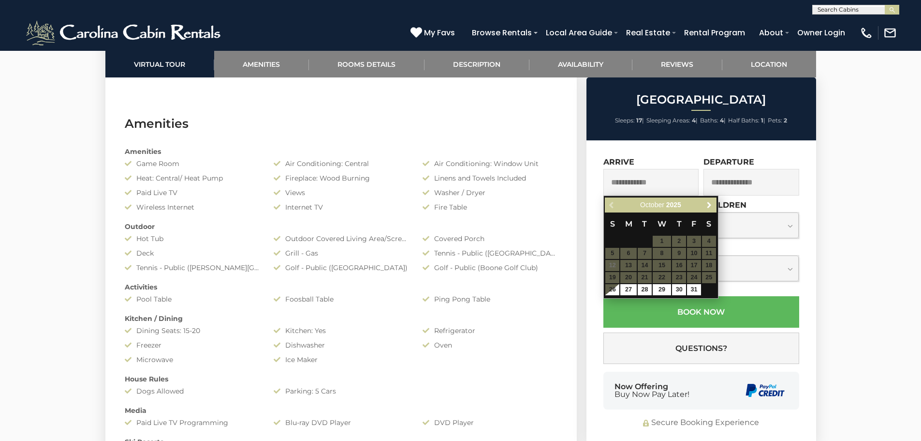
click at [710, 212] on div "Previous Next October 2025" at bounding box center [660, 204] width 111 height 15
click at [710, 209] on link "Next" at bounding box center [710, 205] width 12 height 12
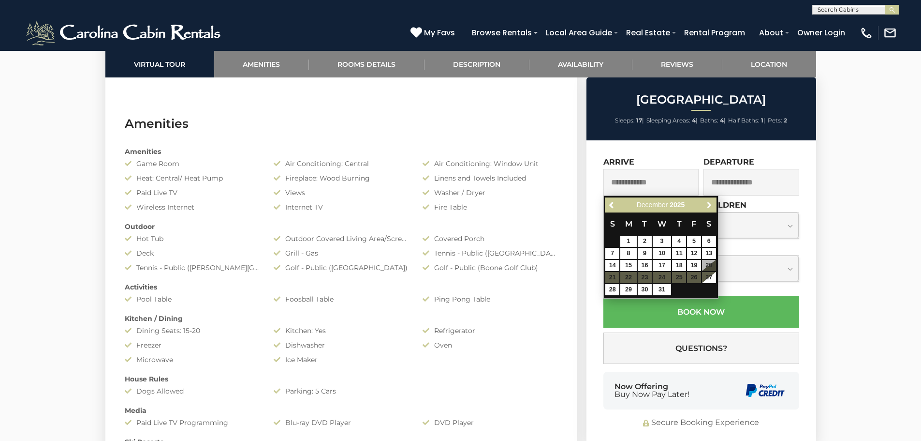
click at [709, 204] on span "Next" at bounding box center [710, 205] width 8 height 8
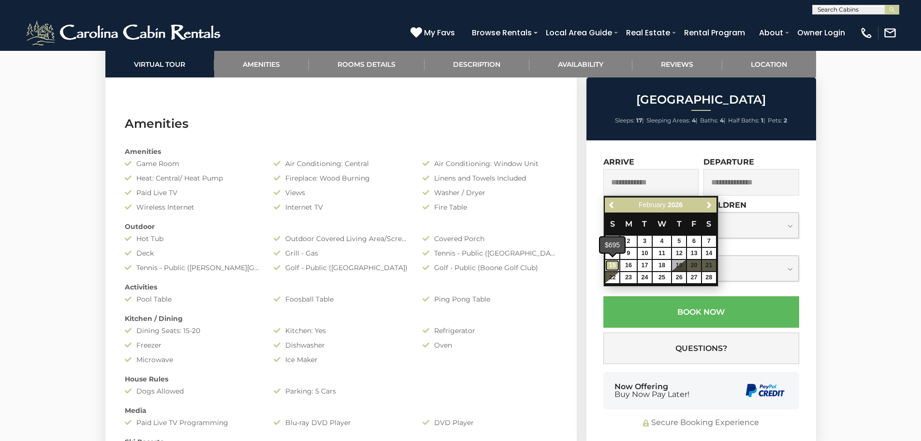
click at [611, 265] on link "15" at bounding box center [612, 265] width 14 height 11
type input "**********"
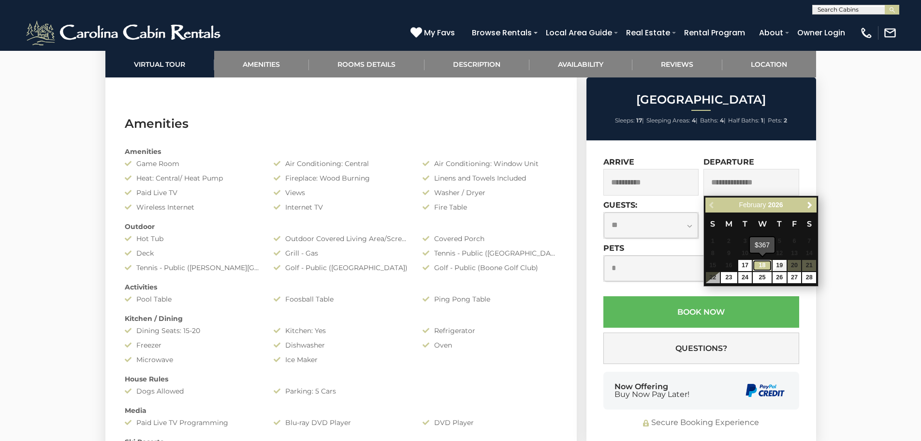
click at [768, 265] on link "18" at bounding box center [762, 265] width 18 height 11
type input "**********"
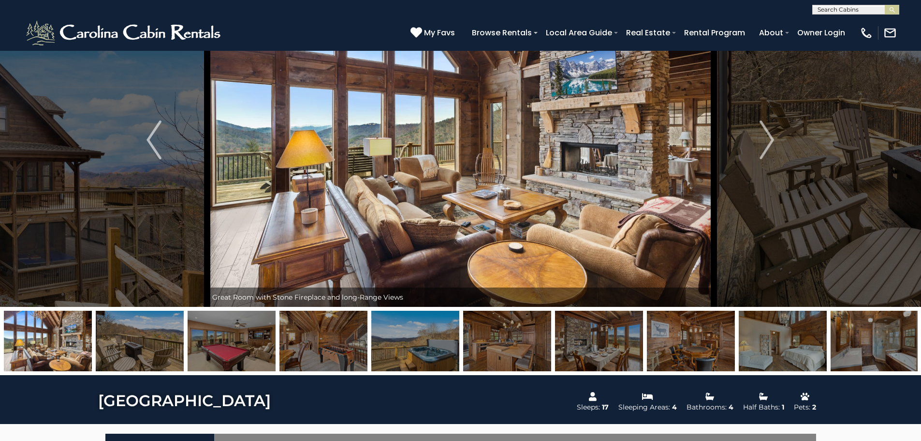
scroll to position [0, 0]
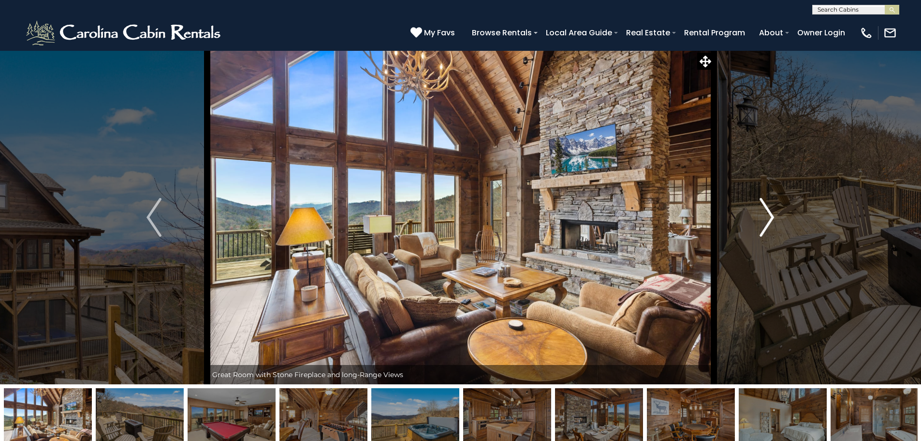
click at [771, 233] on img "Next" at bounding box center [767, 217] width 15 height 39
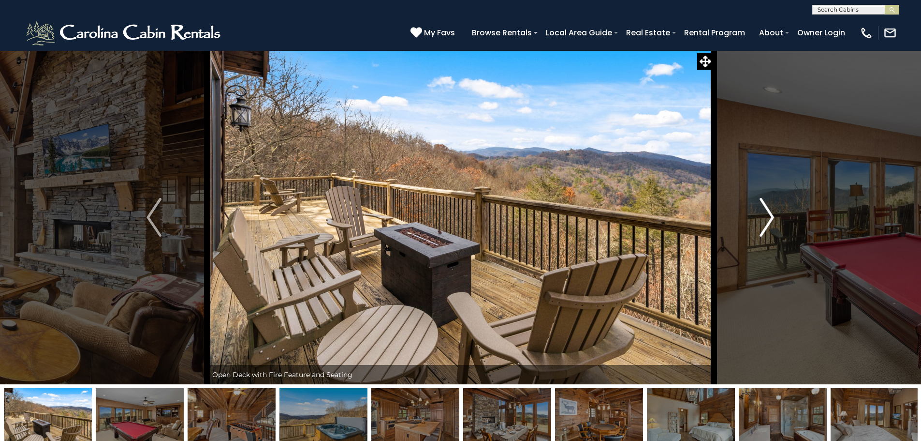
click at [771, 233] on img "Next" at bounding box center [767, 217] width 15 height 39
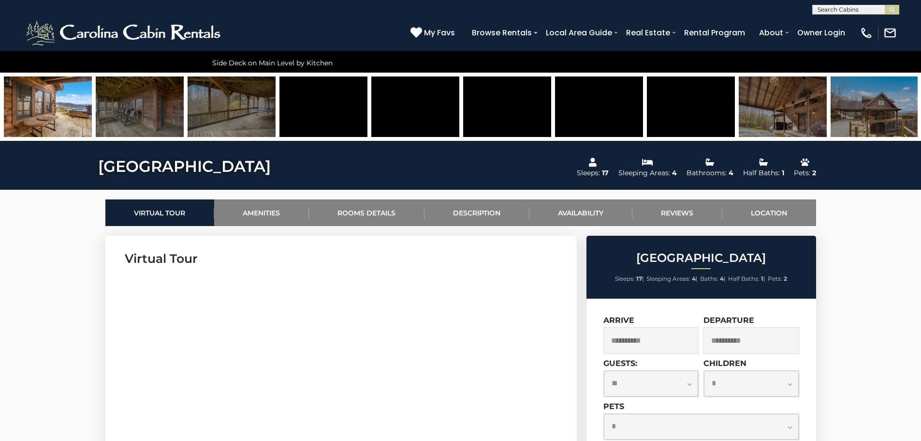
scroll to position [290, 0]
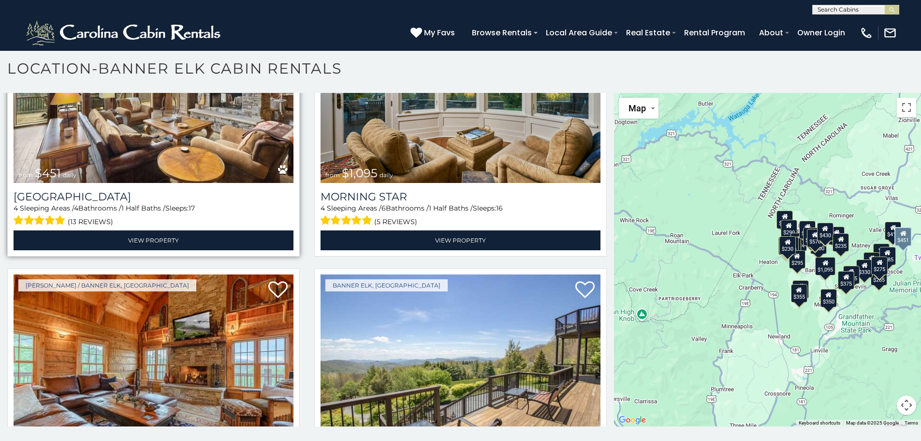
scroll to position [387, 0]
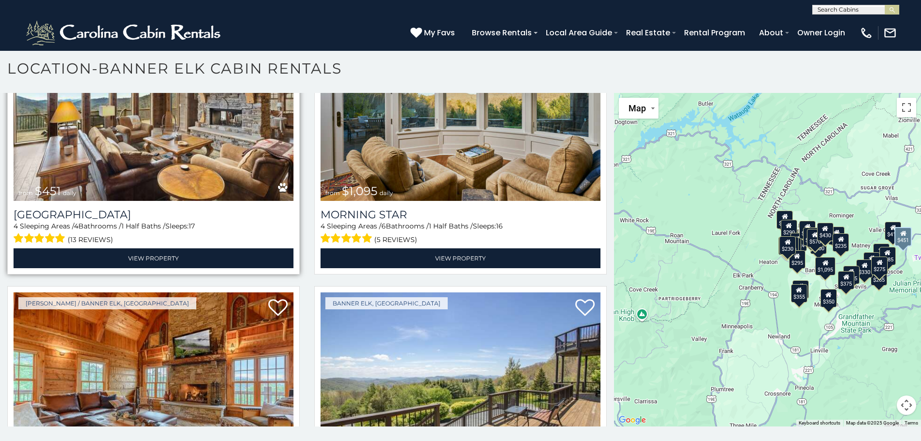
click at [101, 119] on img at bounding box center [154, 107] width 280 height 188
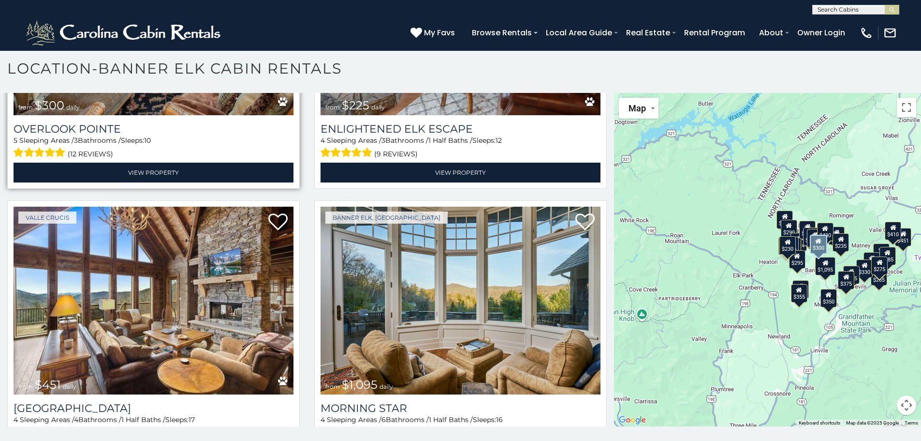
scroll to position [323, 0]
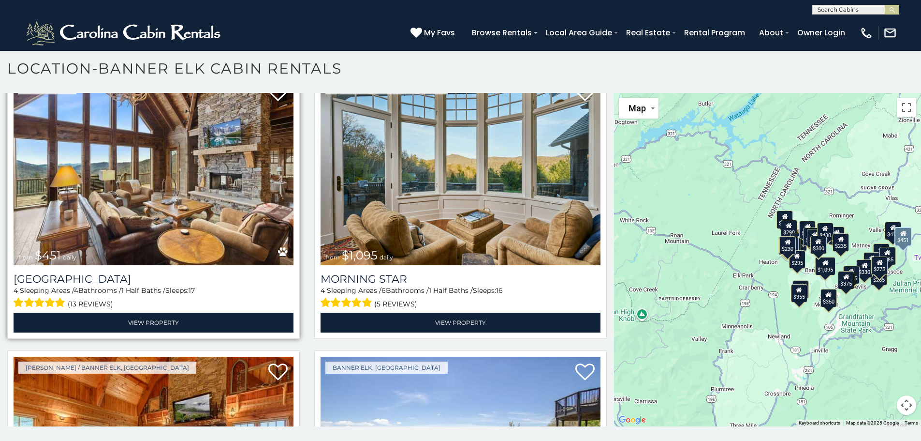
click at [173, 230] on img at bounding box center [154, 171] width 280 height 188
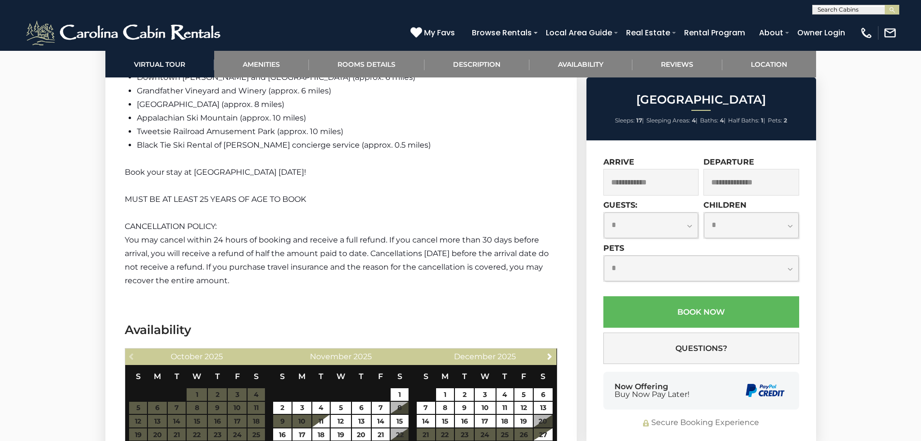
scroll to position [1870, 0]
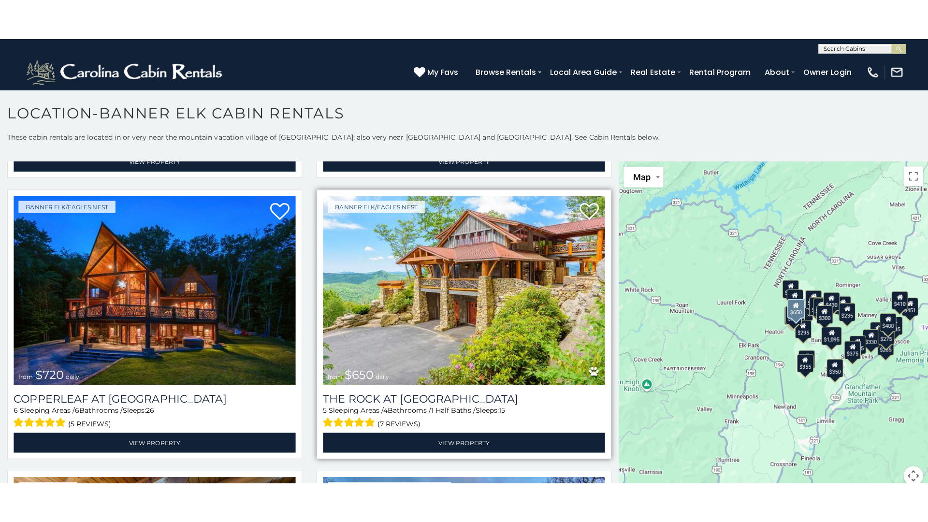
scroll to position [838, 0]
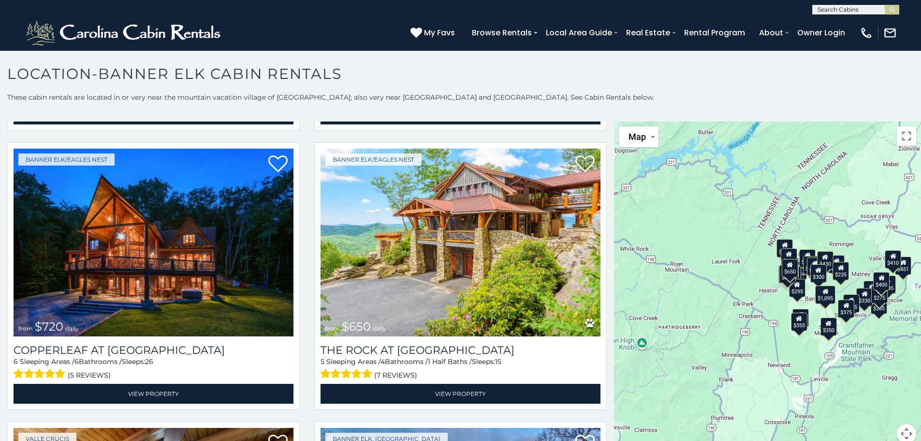
click at [853, 265] on div "$300 $225 $451 $1,095 $400 $355 $720 $650 $410 $235 $290 $424 $265 $535 $400 $4…" at bounding box center [767, 287] width 307 height 333
click at [904, 134] on button "Toggle fullscreen view" at bounding box center [906, 135] width 19 height 19
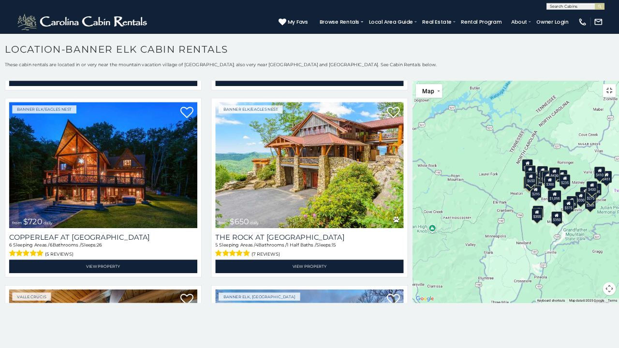
scroll to position [843, 0]
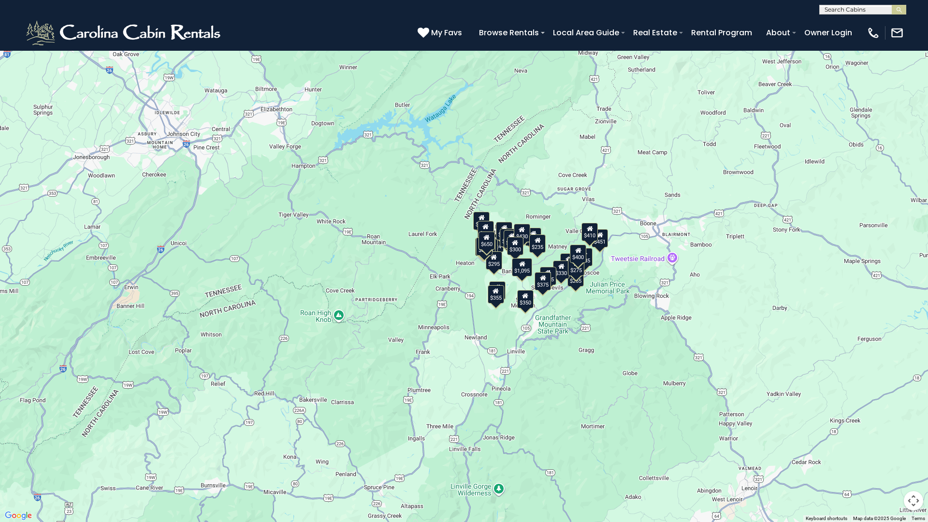
click at [552, 262] on div "$300 $225 $451 $1,095 $400 $355 $720 $650 $410 $235 $290 $424 $265 $535 $400 $4…" at bounding box center [464, 261] width 928 height 522
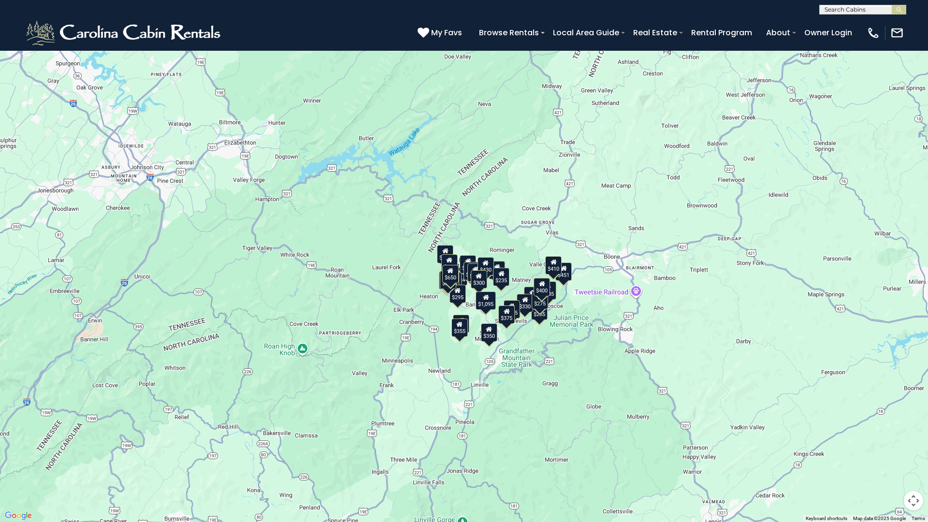
drag, startPoint x: 581, startPoint y: 296, endPoint x: 534, endPoint y: 332, distance: 59.3
click at [534, 332] on div "$300 $225 $451 $1,095 $400 $355 $720 $650 $410 $235 $290 $424 $265 $535 $400 $4…" at bounding box center [464, 261] width 928 height 522
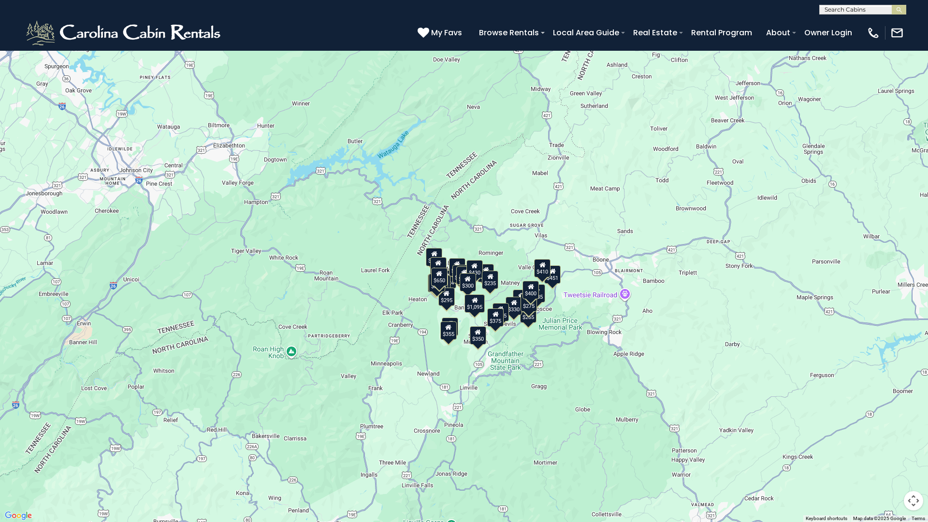
click at [510, 243] on div "$300 $225 $451 $1,095 $400 $355 $720 $650 $410 $235 $290 $424 $265 $535 $400 $4…" at bounding box center [464, 261] width 928 height 522
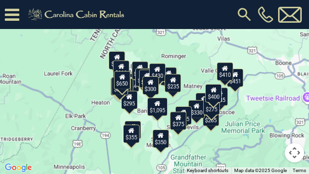
drag, startPoint x: 182, startPoint y: 91, endPoint x: 171, endPoint y: 67, distance: 27.1
click at [171, 67] on div "$235" at bounding box center [169, 76] width 16 height 18
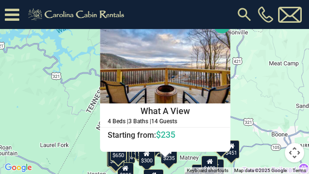
click at [220, 27] on button "Close" at bounding box center [222, 24] width 17 height 17
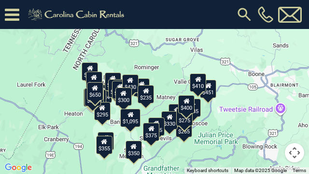
drag, startPoint x: 201, startPoint y: 103, endPoint x: 184, endPoint y: 55, distance: 51.2
click at [184, 55] on div "$300 $225 $451 $1,095 $400 $355 $720 $650 $410 $235 $290 $424 $265 $535 $400 $4…" at bounding box center [154, 87] width 309 height 174
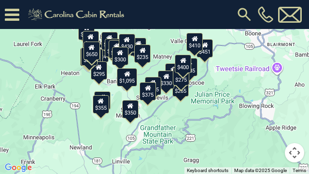
drag, startPoint x: 173, startPoint y: 86, endPoint x: 169, endPoint y: 43, distance: 43.7
click at [169, 43] on div "$300 $225 $451 $1,095 $400 $355 $720 $650 $410 $235 $290 $424 $265 $535 $400 $4…" at bounding box center [154, 87] width 309 height 174
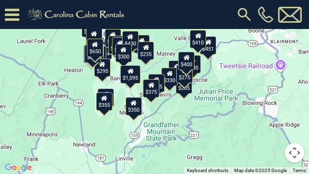
drag, startPoint x: 145, startPoint y: 115, endPoint x: 148, endPoint y: 110, distance: 5.2
click at [149, 112] on div "$300 $225 $451 $1,095 $400 $355 $720 $650 $410 $235 $290 $424 $265 $535 $400 $4…" at bounding box center [154, 87] width 309 height 174
click at [134, 109] on div "$350" at bounding box center [134, 106] width 16 height 18
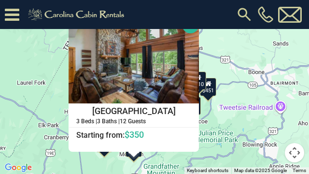
click at [188, 28] on button "Close" at bounding box center [190, 24] width 17 height 17
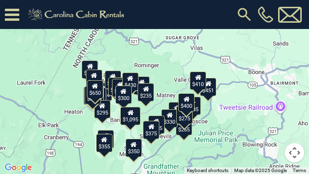
click at [147, 151] on div "$300 $225 $451 $1,095 $400 $355 $720 $650 $410 $235 $290 $424 $265 $535 $400 $4…" at bounding box center [154, 87] width 309 height 174
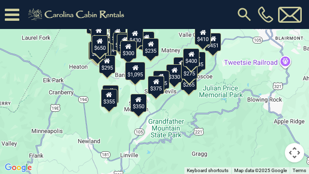
drag, startPoint x: 147, startPoint y: 149, endPoint x: 153, endPoint y: 101, distance: 49.1
click at [153, 101] on div "$300 $225 $451 $1,095 $400 $355 $720 $650 $410 $235 $290 $424 $265 $535 $400 $4…" at bounding box center [154, 87] width 309 height 174
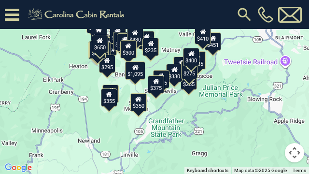
click at [112, 103] on div "$355" at bounding box center [109, 97] width 16 height 18
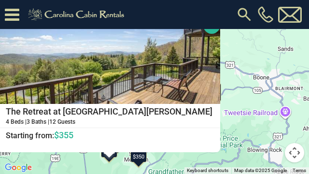
click at [204, 26] on button "Close" at bounding box center [212, 25] width 17 height 17
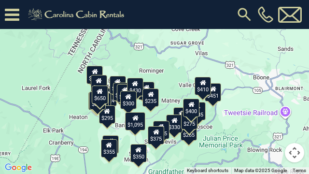
click at [114, 138] on icon at bounding box center [111, 141] width 6 height 7
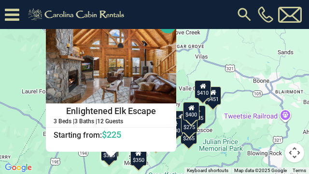
click at [170, 26] on button "Close" at bounding box center [168, 24] width 17 height 17
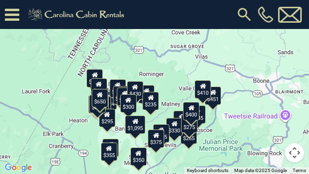
click at [110, 148] on icon at bounding box center [109, 148] width 6 height 7
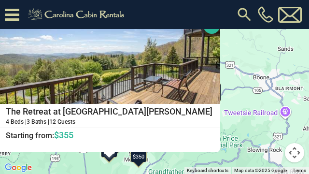
click at [204, 27] on button "Close" at bounding box center [212, 25] width 17 height 17
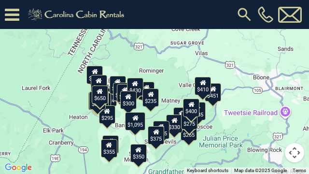
click at [113, 136] on div "$225" at bounding box center [111, 144] width 16 height 18
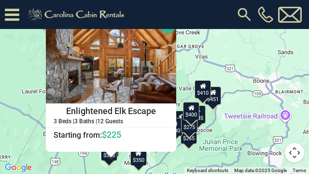
click at [165, 26] on button "Close" at bounding box center [168, 24] width 17 height 17
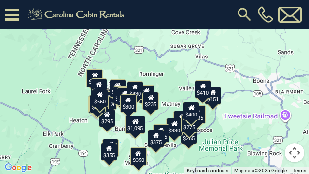
click at [112, 151] on icon at bounding box center [109, 148] width 6 height 7
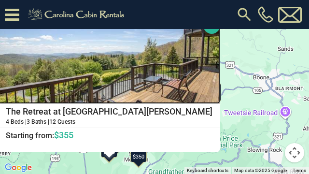
click at [101, 71] on img at bounding box center [109, 60] width 222 height 87
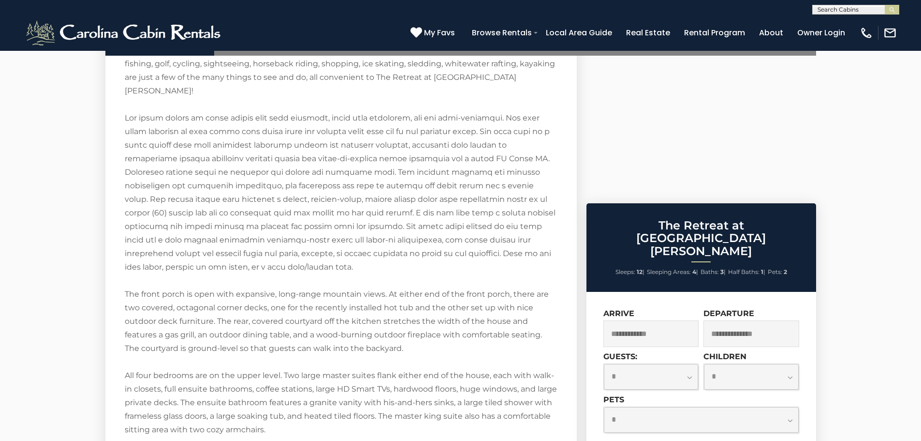
scroll to position [1906, 0]
